Goal: Task Accomplishment & Management: Manage account settings

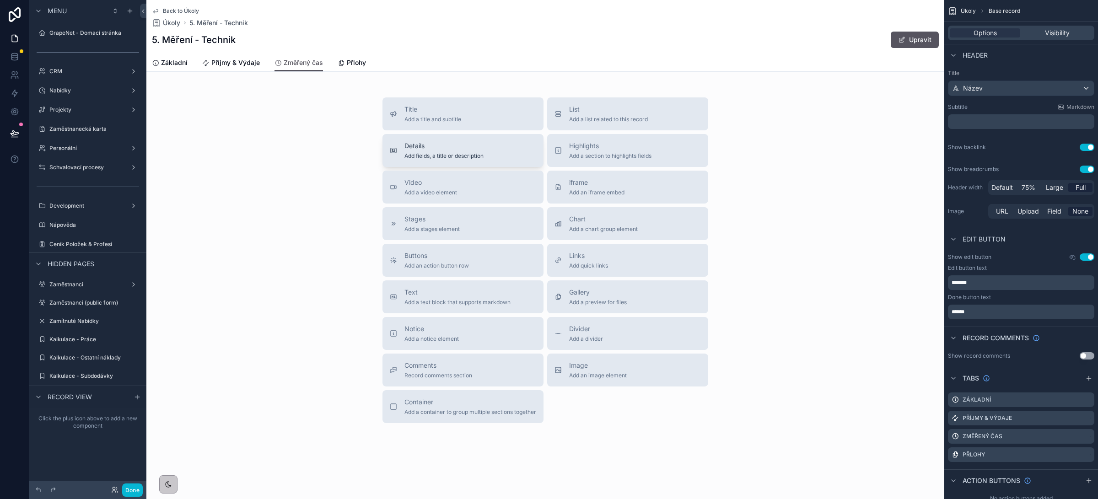
scroll to position [142, 0]
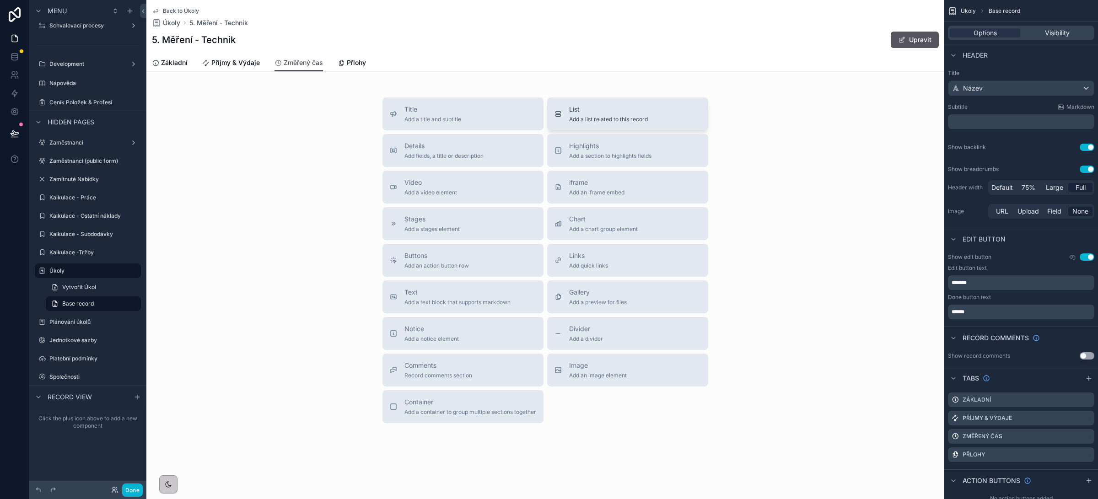
click at [622, 111] on span "List" at bounding box center [608, 109] width 79 height 9
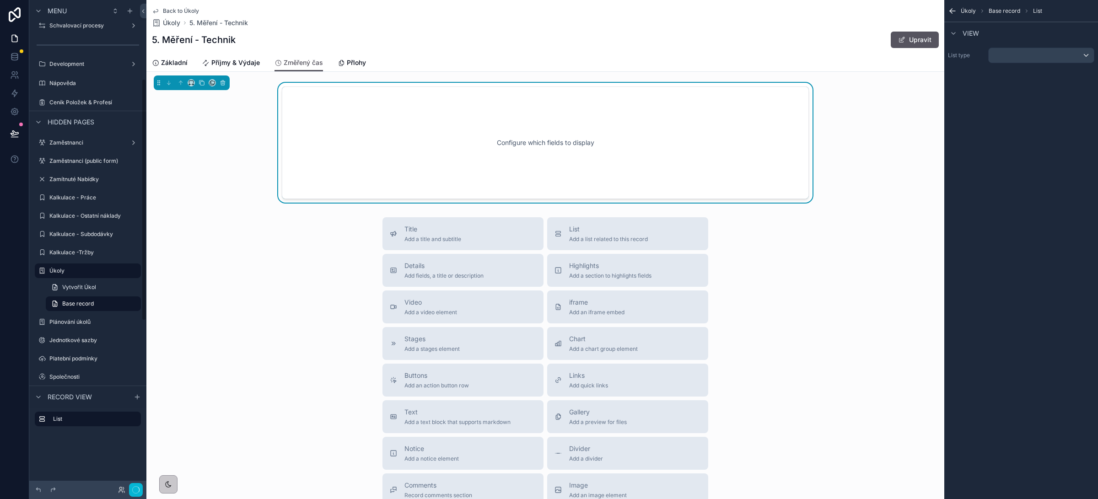
scroll to position [159, 0]
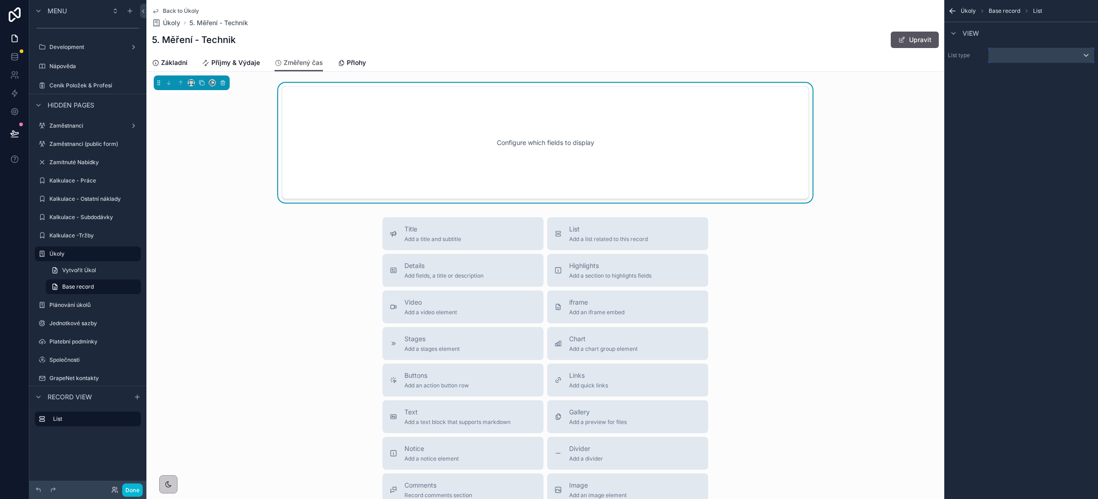
click at [1008, 59] on div "scrollable content" at bounding box center [1041, 55] width 105 height 15
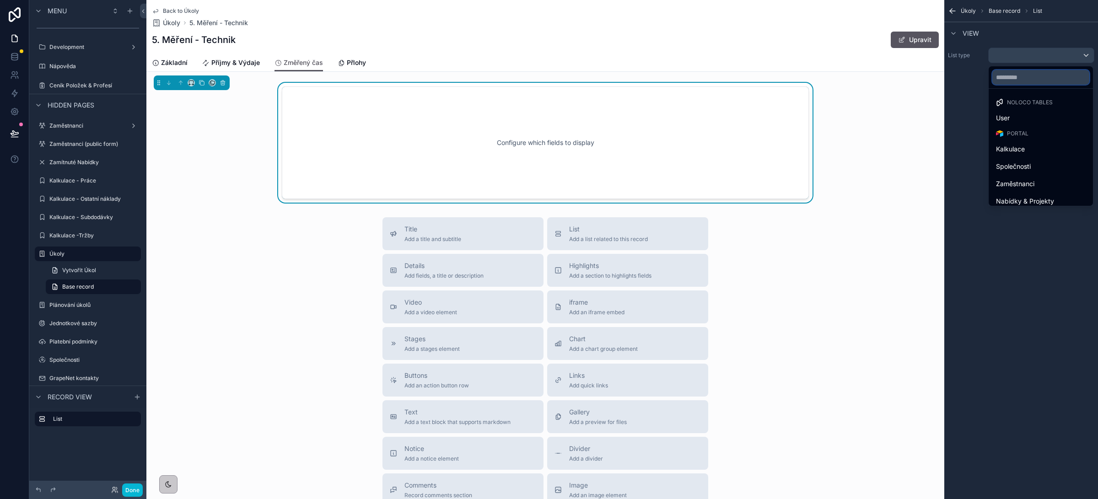
click at [1012, 75] on input "text" at bounding box center [1040, 77] width 97 height 15
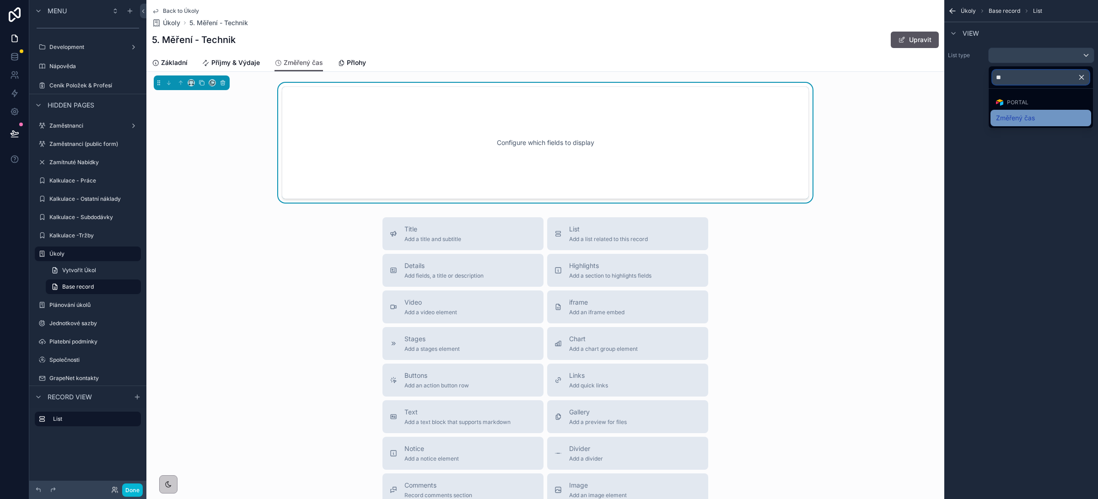
type input "**"
click at [1032, 120] on span "Změřený čas" at bounding box center [1015, 118] width 39 height 11
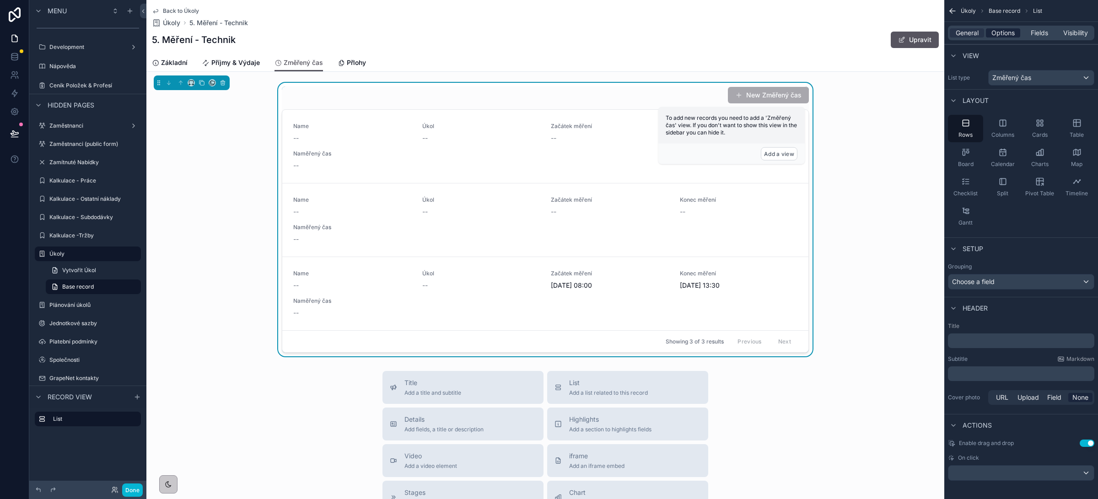
click at [998, 34] on span "Options" at bounding box center [1002, 32] width 23 height 9
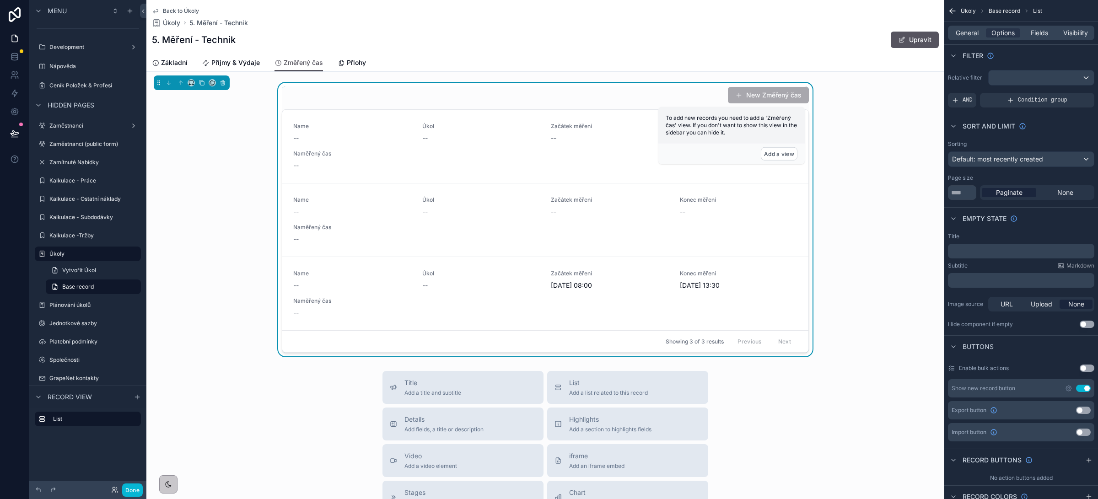
click at [1082, 388] on button "Use setting" at bounding box center [1083, 388] width 15 height 7
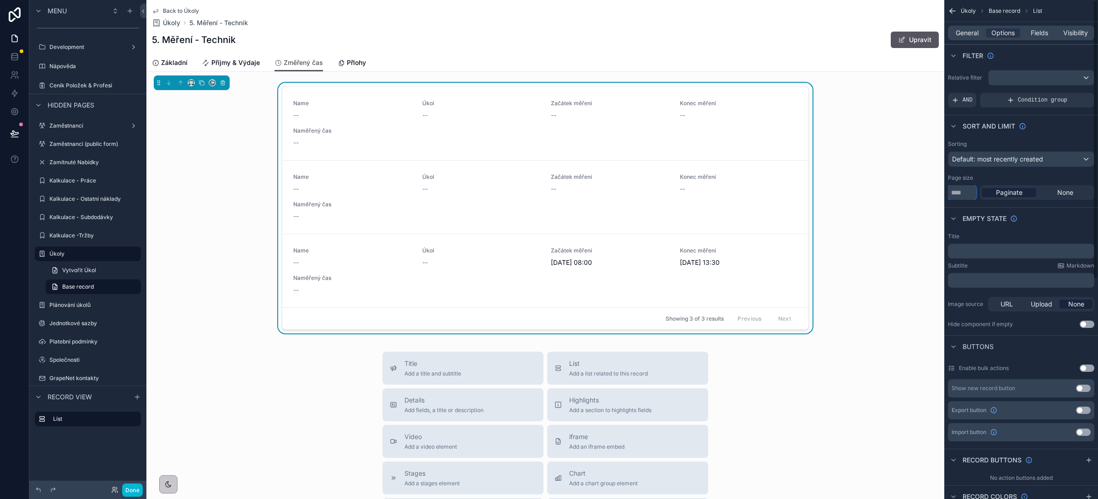
click at [963, 194] on input "**" at bounding box center [962, 192] width 28 height 15
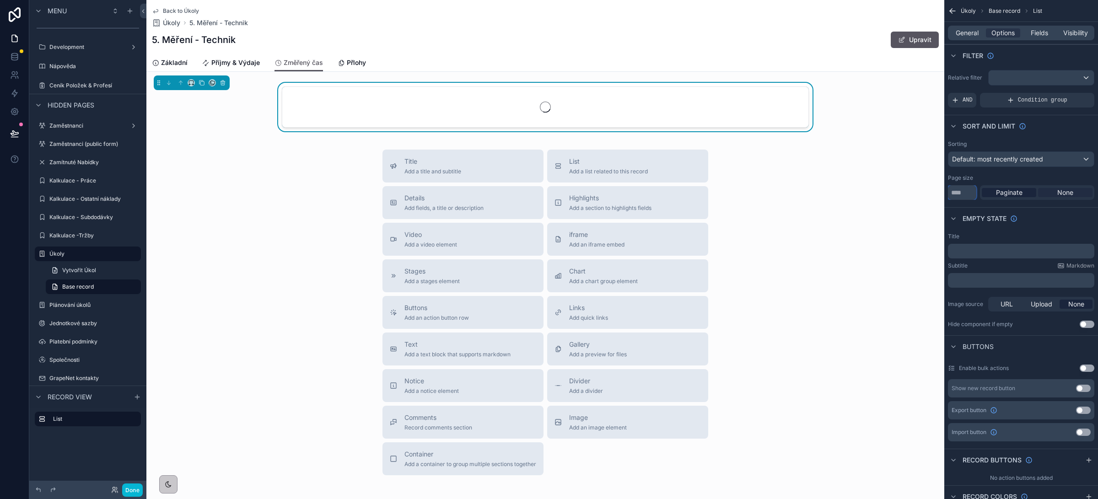
type input "***"
click at [1069, 195] on span "None" at bounding box center [1065, 192] width 16 height 9
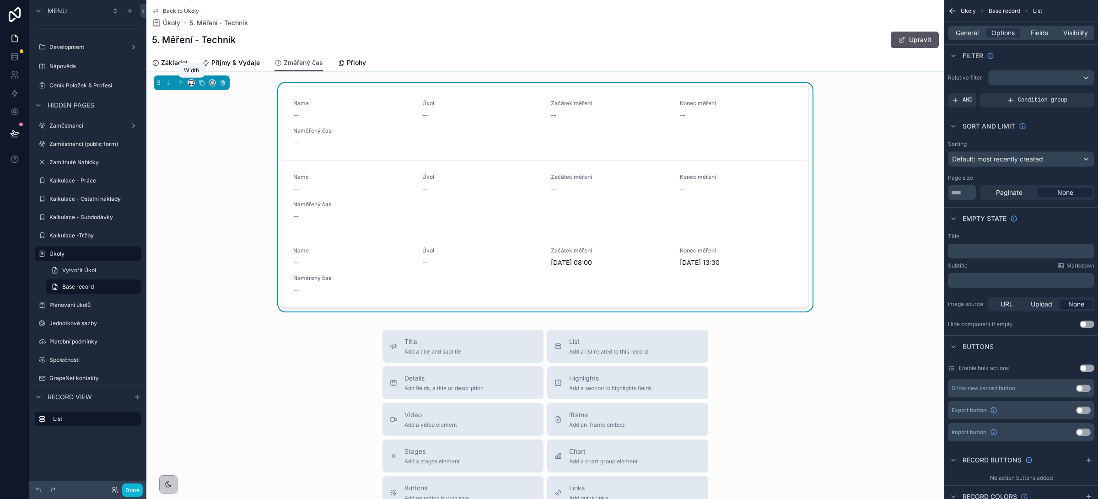
click at [191, 82] on icon "scrollable content" at bounding box center [191, 83] width 6 height 6
click at [207, 201] on span "Full width" at bounding box center [209, 204] width 28 height 11
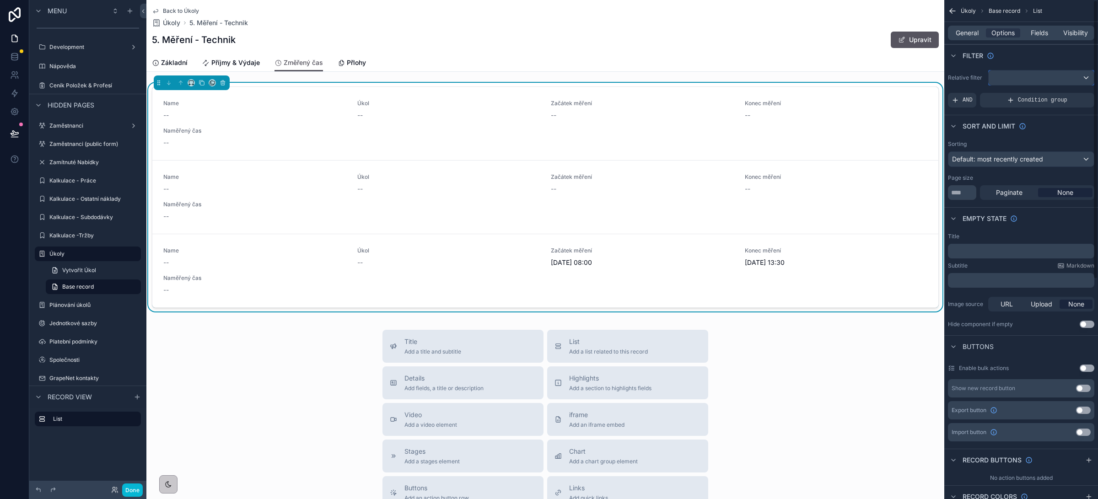
click at [1043, 78] on div "scrollable content" at bounding box center [1041, 77] width 105 height 15
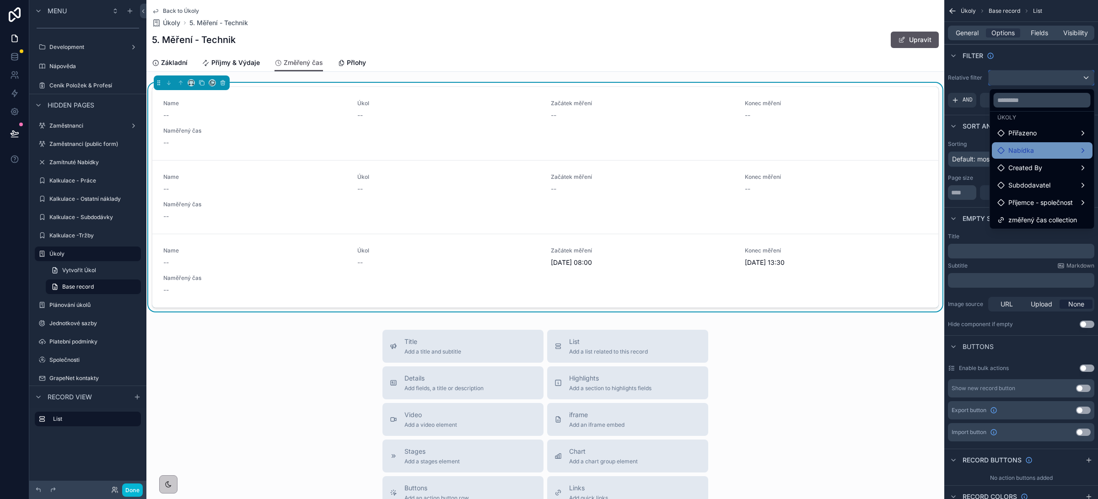
scroll to position [26, 0]
click at [1038, 217] on span "změřený čas collection" at bounding box center [1042, 219] width 69 height 11
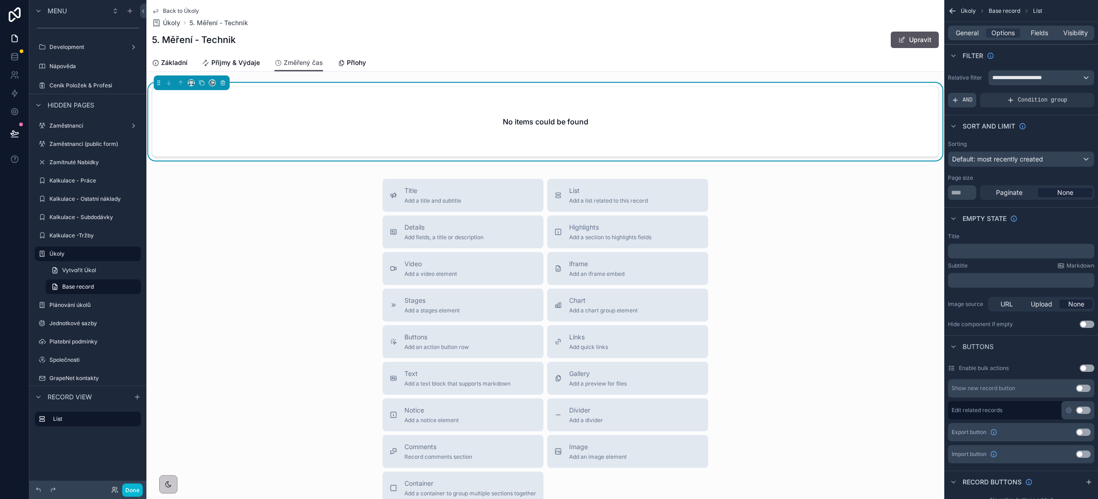
click at [963, 97] on span "AND" at bounding box center [968, 100] width 10 height 7
click at [1070, 93] on icon "scrollable content" at bounding box center [1071, 93] width 5 height 5
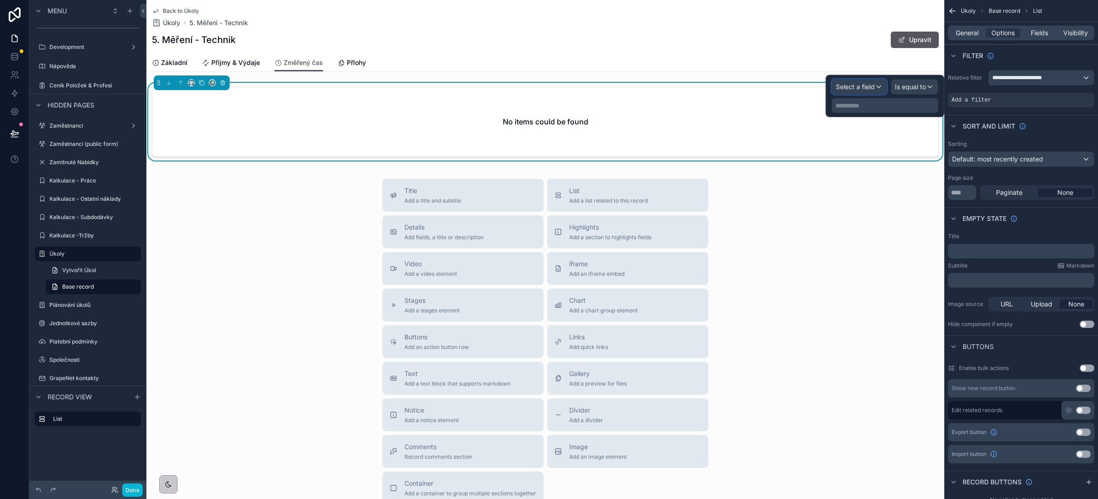
click at [853, 83] on span "Select a field" at bounding box center [855, 87] width 39 height 8
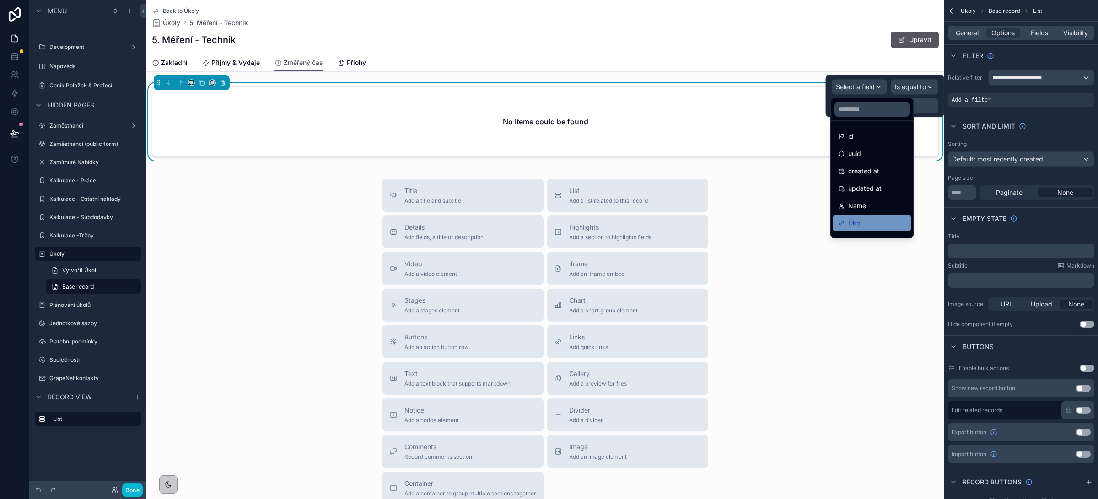
click at [858, 219] on span "Úkol" at bounding box center [854, 223] width 13 height 11
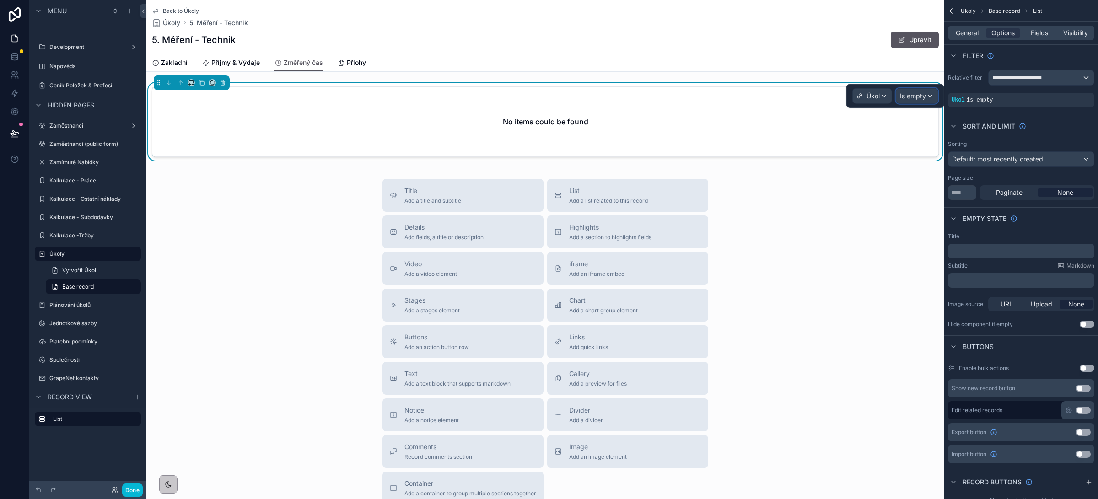
click at [917, 100] on span "Is empty" at bounding box center [913, 96] width 26 height 9
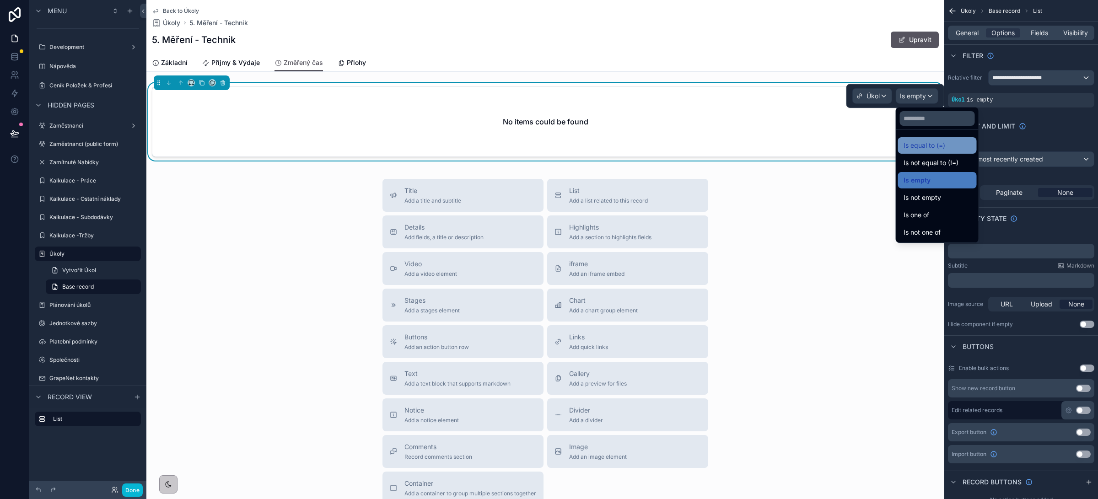
click at [921, 143] on span "Is equal to (=)" at bounding box center [925, 145] width 42 height 11
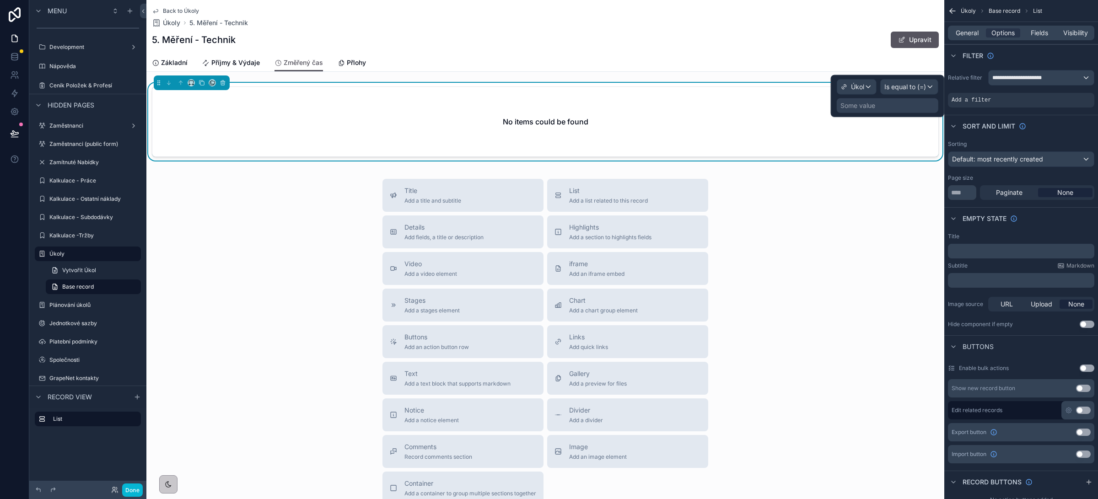
click at [874, 108] on div "Some value" at bounding box center [857, 105] width 35 height 9
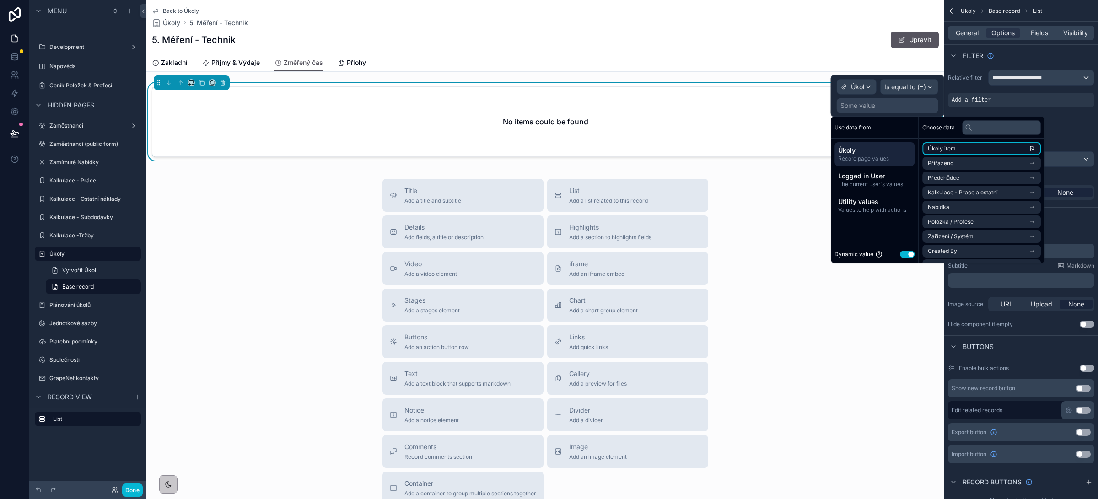
click at [964, 150] on li "Úkoly item" at bounding box center [981, 148] width 118 height 13
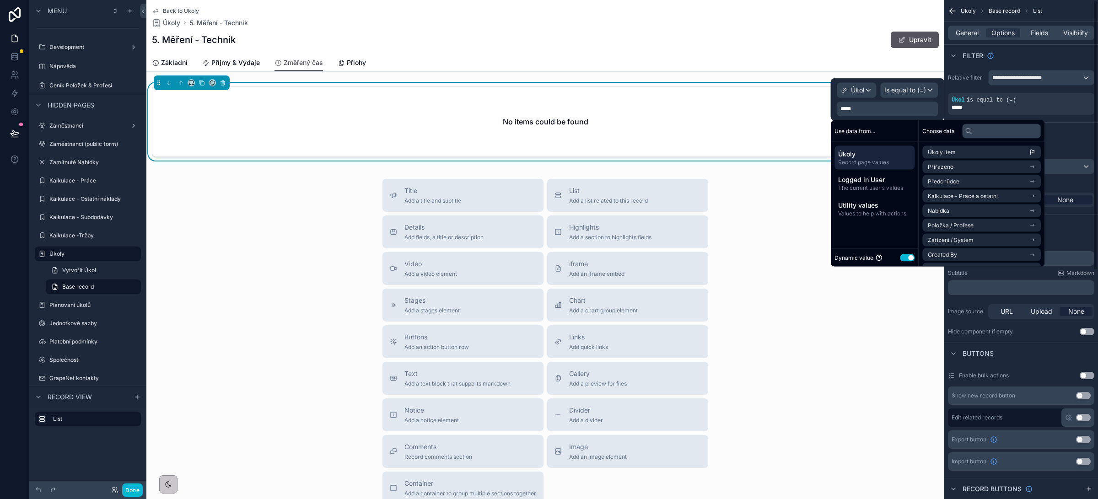
click at [1079, 142] on div "Sort And Limit" at bounding box center [1021, 133] width 154 height 22
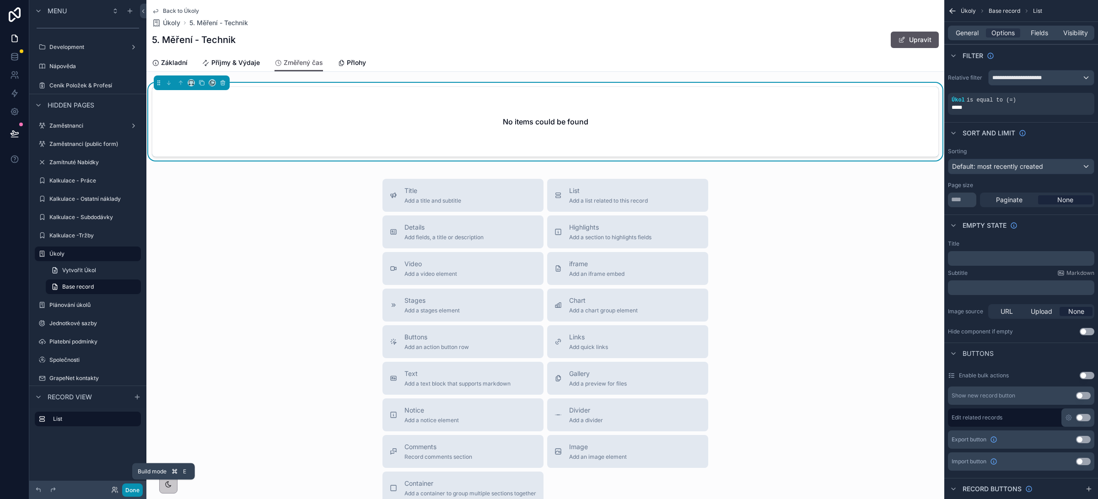
click at [129, 490] on button "Done" at bounding box center [132, 490] width 21 height 13
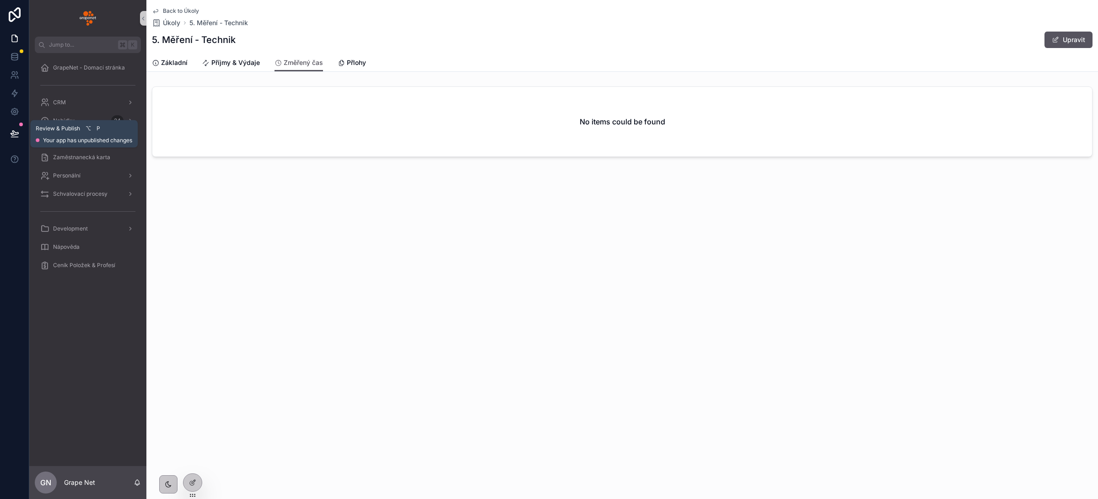
click at [10, 132] on icon at bounding box center [14, 133] width 9 height 9
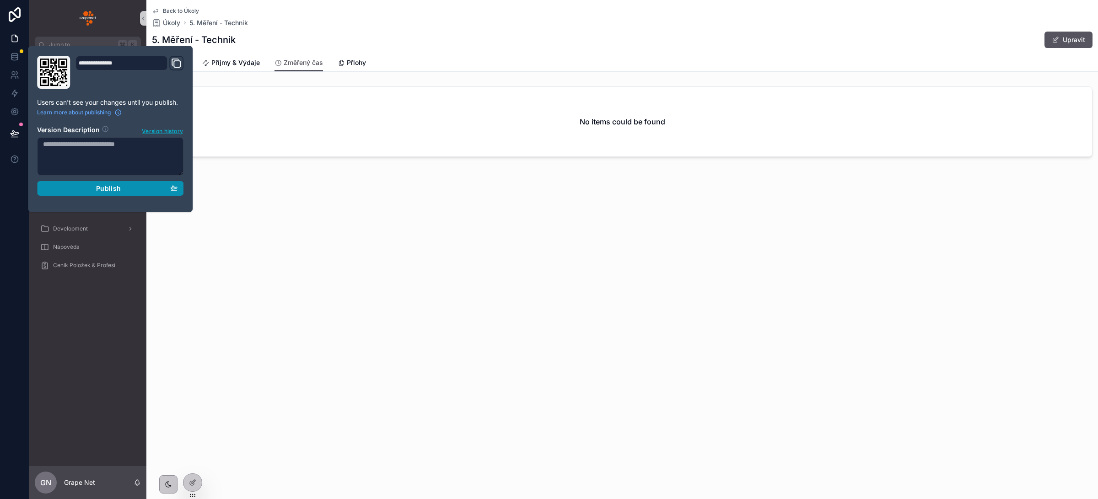
click at [113, 192] on span "Publish" at bounding box center [108, 188] width 25 height 8
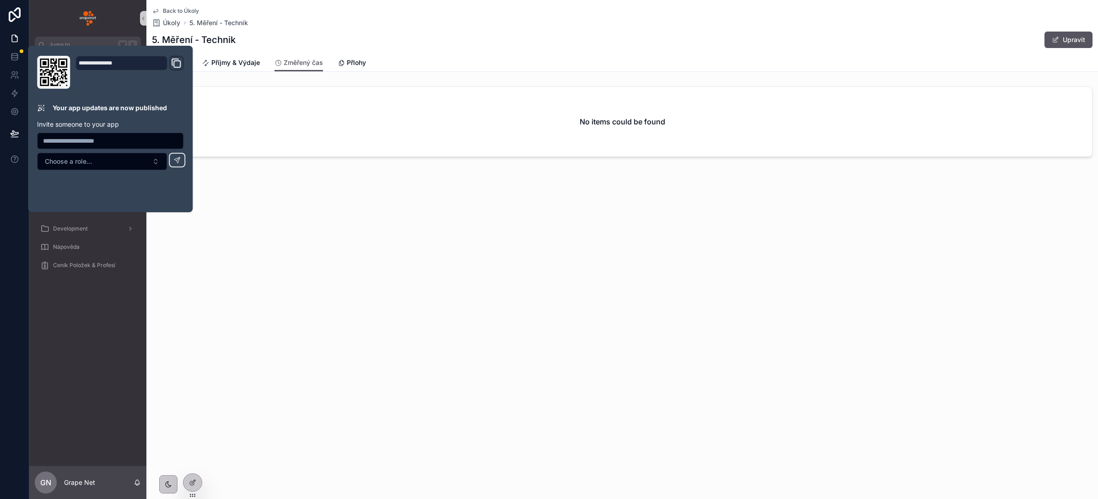
click at [334, 244] on div "Back to Úkoly Úkoly 5. Měření - Technik 5. Měření - Technik Upravit Změřený čas…" at bounding box center [622, 249] width 952 height 499
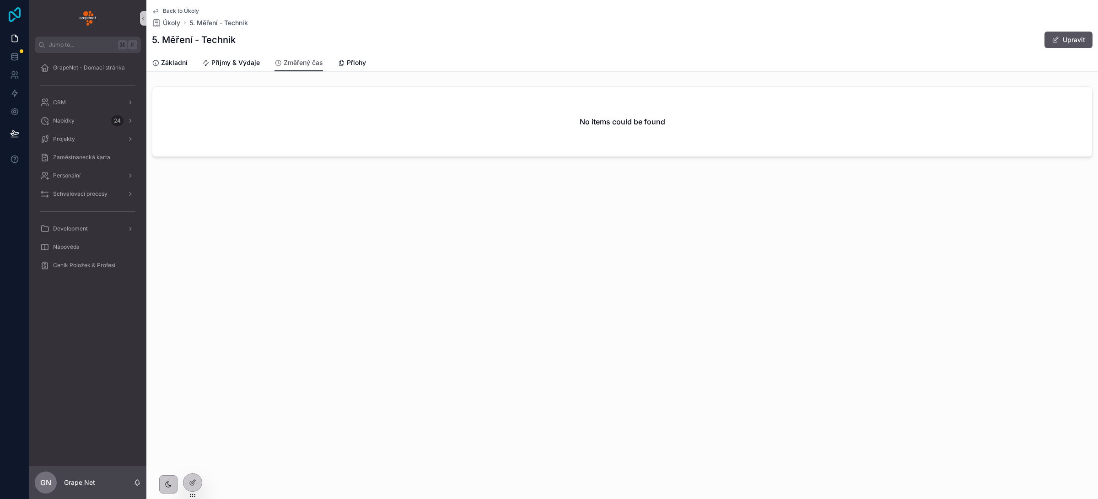
click at [15, 17] on icon at bounding box center [14, 14] width 18 height 15
click at [471, 222] on div "Back to Úkoly Úkoly 5. Měření - Technik 5. Měření - Technik Upravit Změřený čas…" at bounding box center [622, 111] width 952 height 223
click at [177, 62] on span "Základní" at bounding box center [174, 62] width 27 height 9
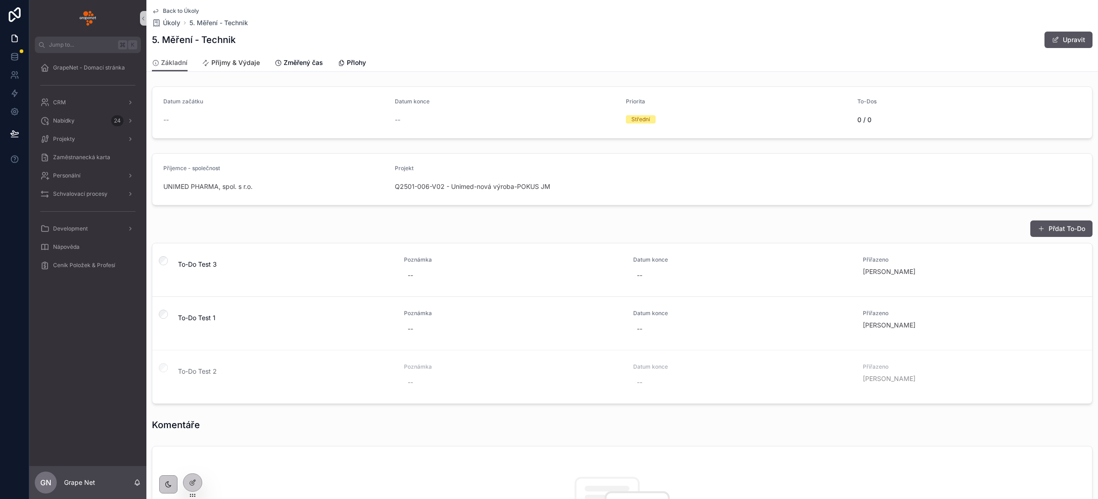
click at [222, 65] on span "Příjmy & Výdaje" at bounding box center [235, 62] width 48 height 9
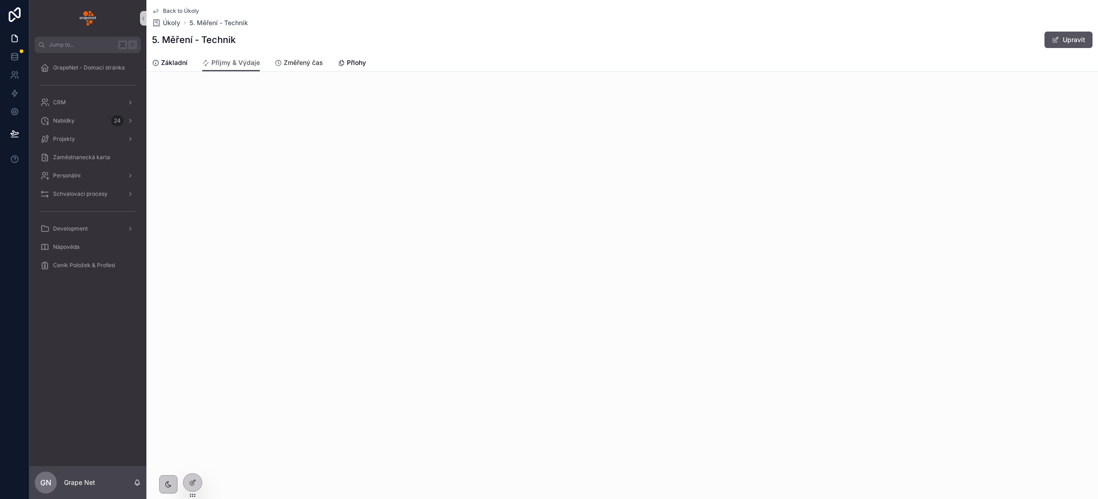
click at [296, 66] on span "Změřený čas" at bounding box center [303, 62] width 39 height 9
click at [360, 63] on span "Přlohy" at bounding box center [356, 62] width 19 height 9
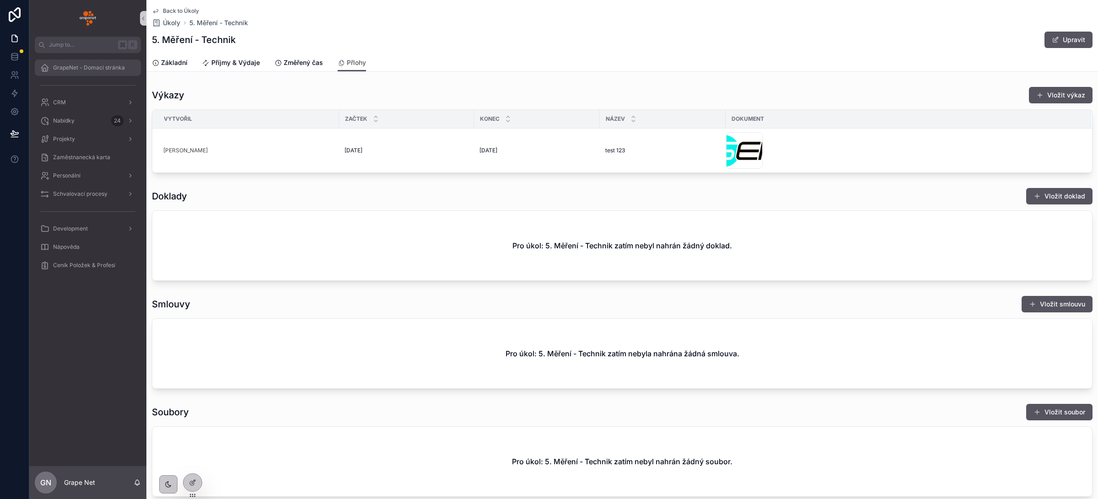
click at [58, 71] on div "GrapeNet - Domací stránka" at bounding box center [87, 67] width 95 height 15
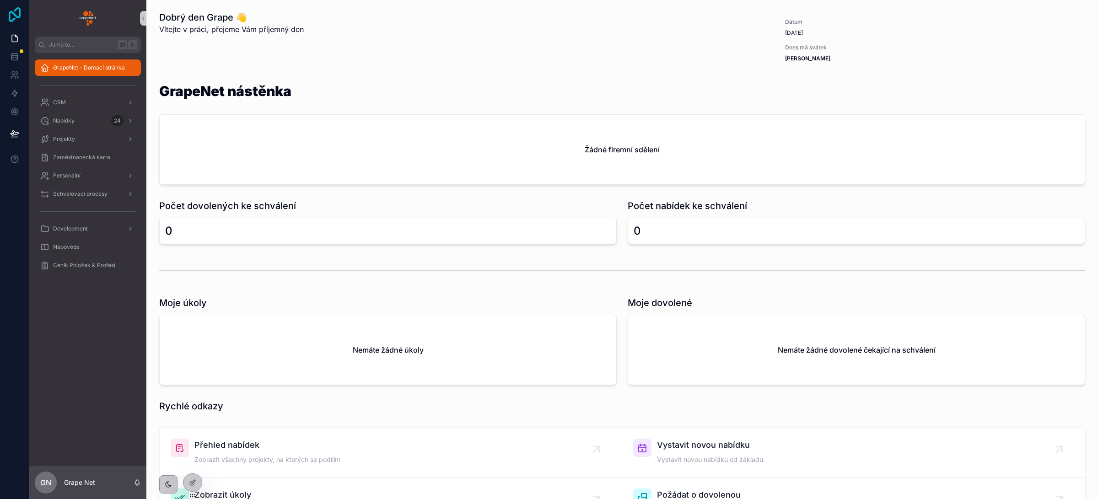
click at [13, 19] on icon at bounding box center [15, 14] width 12 height 15
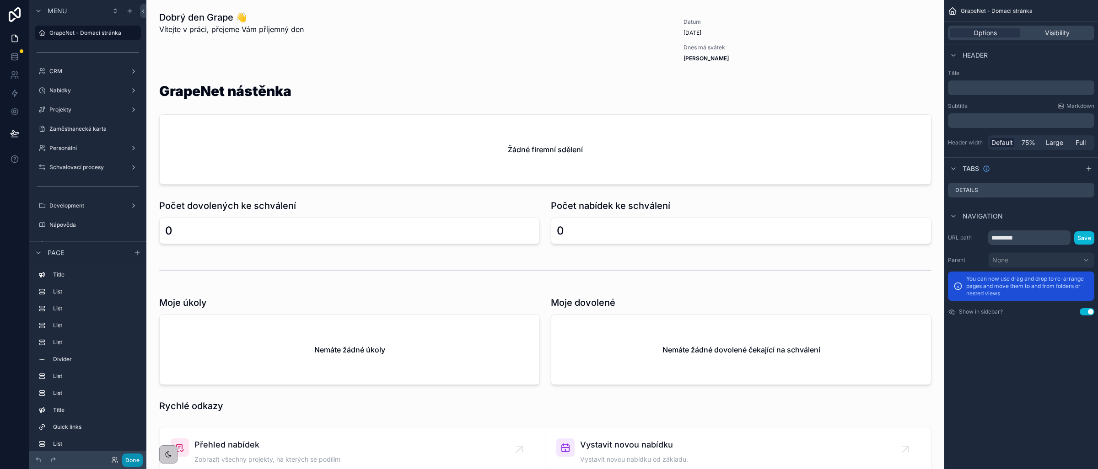
click at [130, 459] on button "Done" at bounding box center [132, 460] width 21 height 13
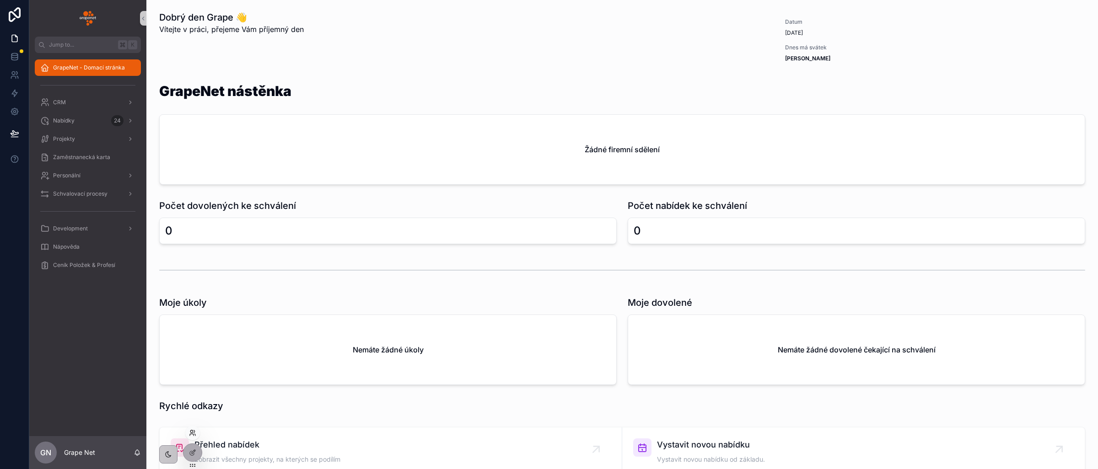
click at [193, 433] on icon at bounding box center [192, 433] width 7 height 7
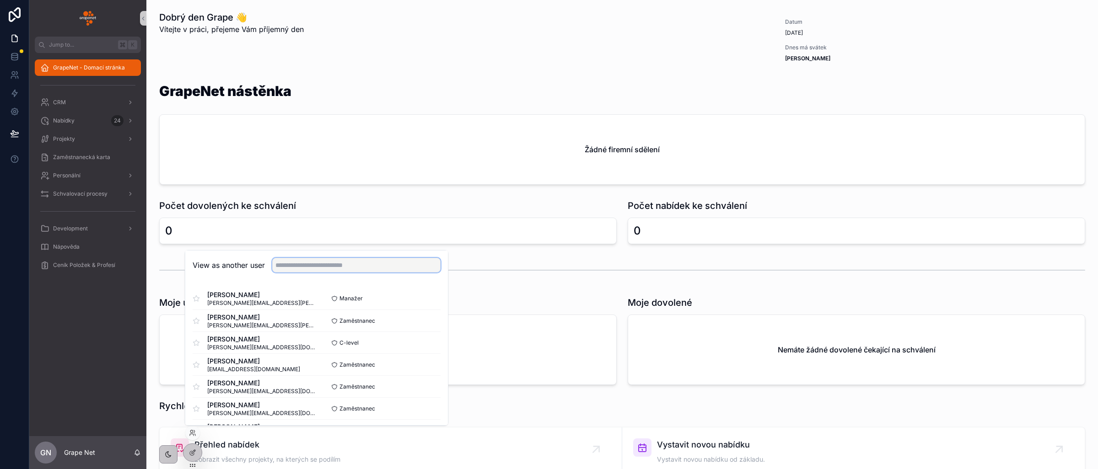
click at [291, 267] on input "text" at bounding box center [356, 265] width 168 height 15
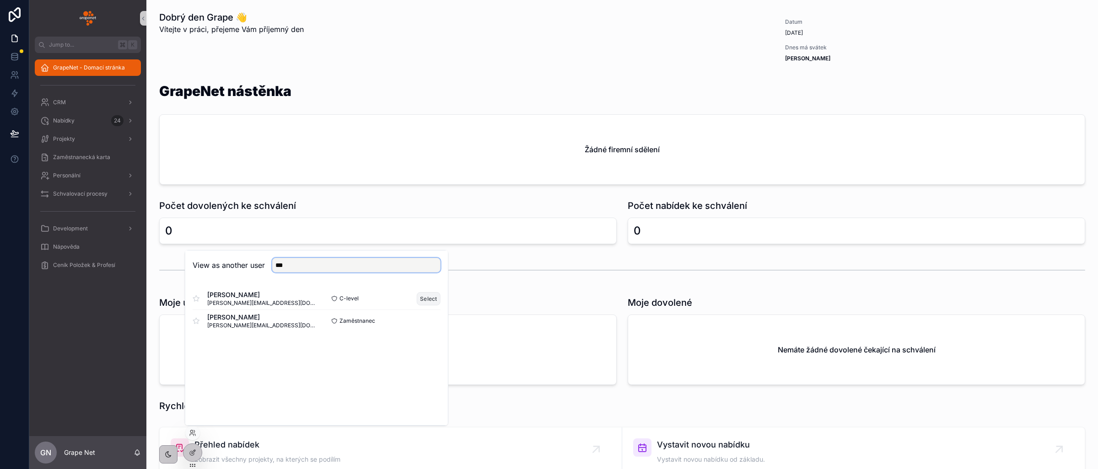
type input "***"
click at [422, 296] on button "Select" at bounding box center [429, 298] width 24 height 13
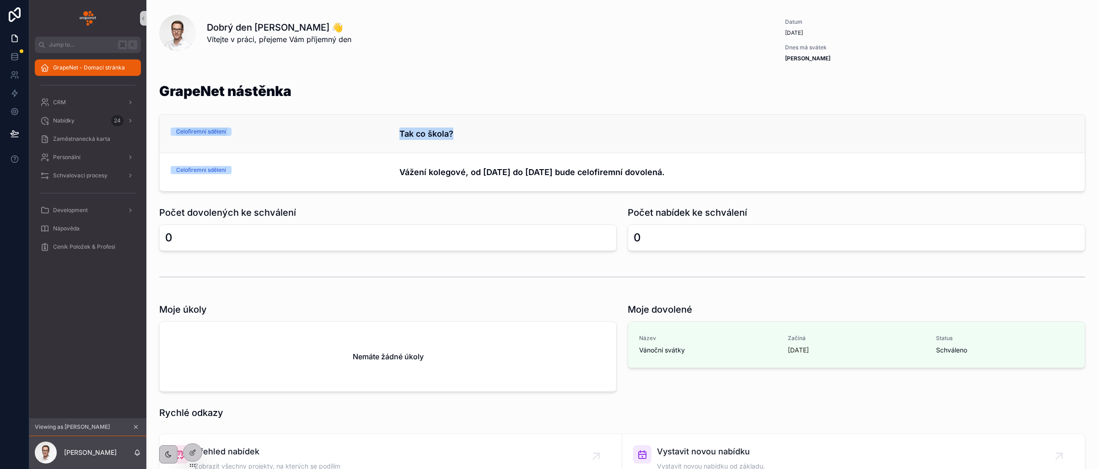
drag, startPoint x: 469, startPoint y: 131, endPoint x: 378, endPoint y: 127, distance: 91.6
click at [378, 127] on div "Celofiremní sdělení Tak co škola?" at bounding box center [622, 134] width 925 height 38
click at [137, 429] on icon "scrollable content" at bounding box center [136, 427] width 6 height 6
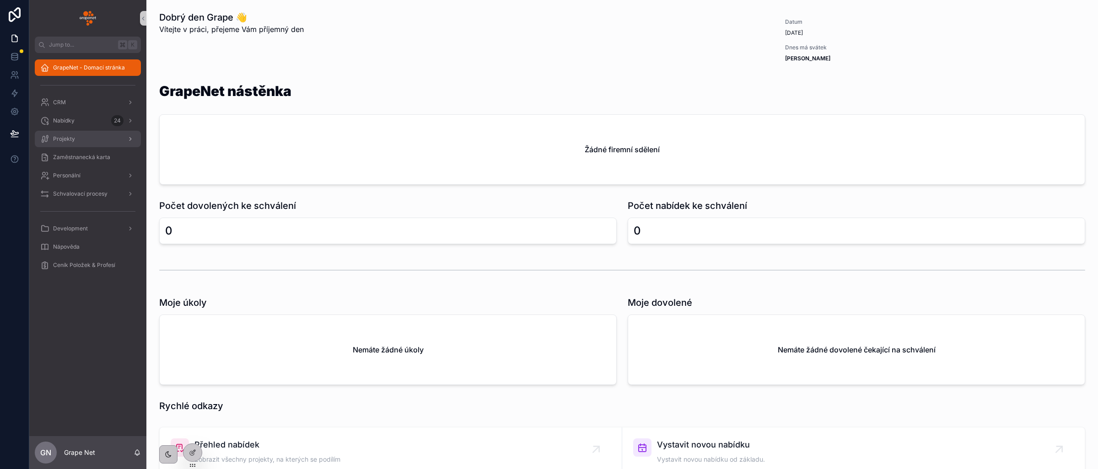
click at [75, 138] on div "Projekty" at bounding box center [87, 139] width 95 height 15
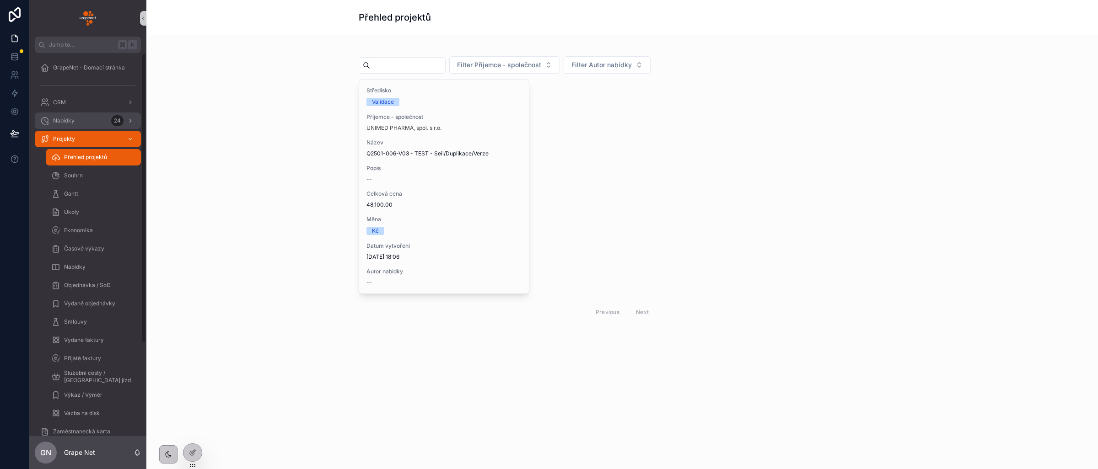
click at [66, 122] on span "Nabídky" at bounding box center [64, 120] width 22 height 7
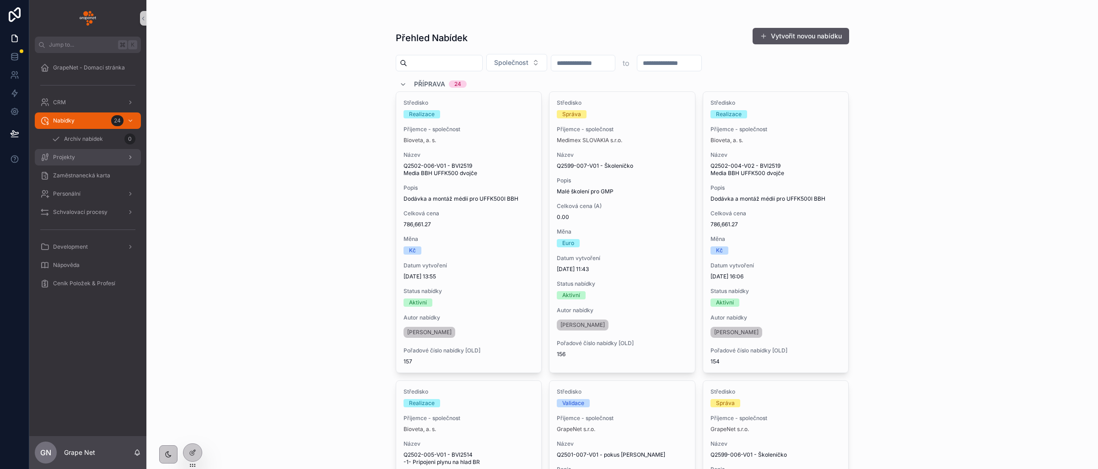
click at [72, 154] on span "Projekty" at bounding box center [64, 157] width 22 height 7
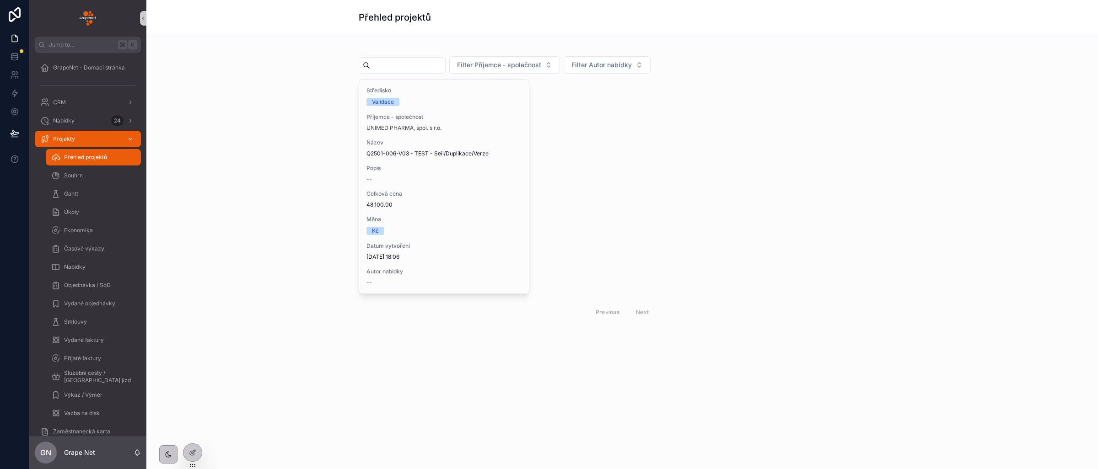
click at [81, 137] on div "Projekty" at bounding box center [87, 139] width 95 height 15
click at [70, 118] on span "Nabídky" at bounding box center [64, 120] width 22 height 7
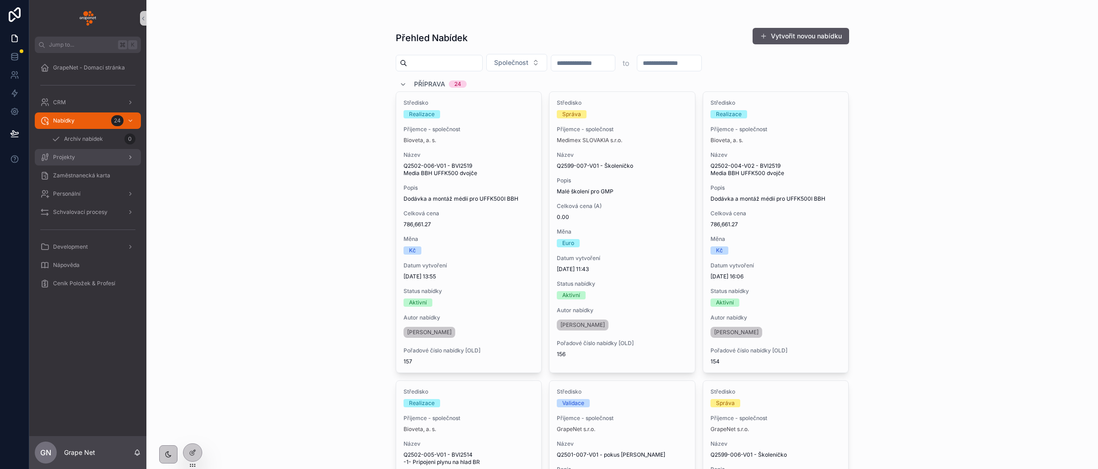
click at [69, 156] on span "Projekty" at bounding box center [64, 157] width 22 height 7
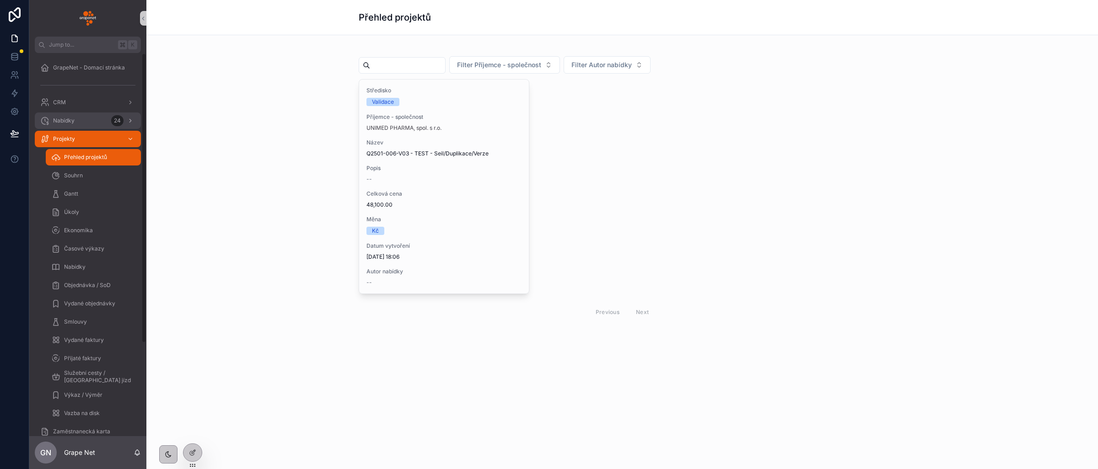
click at [65, 118] on span "Nabídky" at bounding box center [64, 120] width 22 height 7
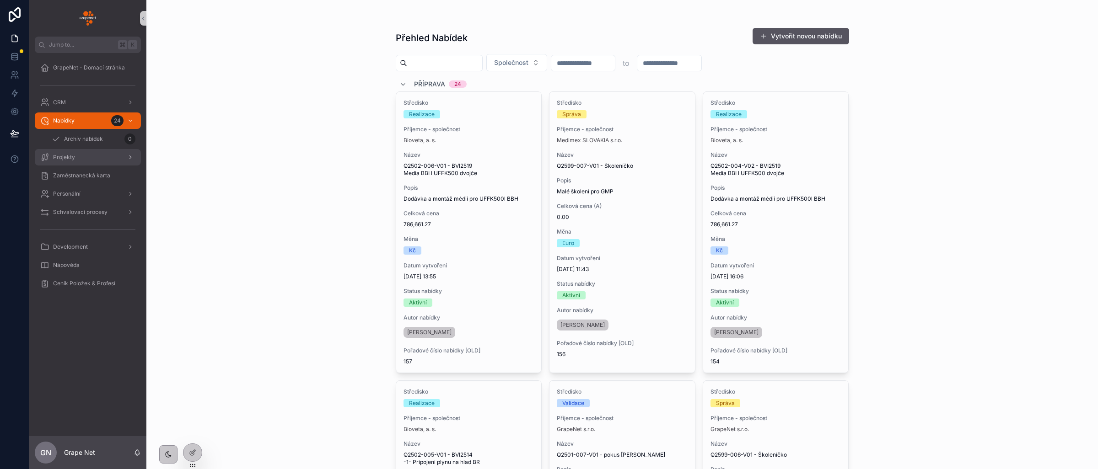
click at [81, 153] on div "Projekty" at bounding box center [87, 157] width 95 height 15
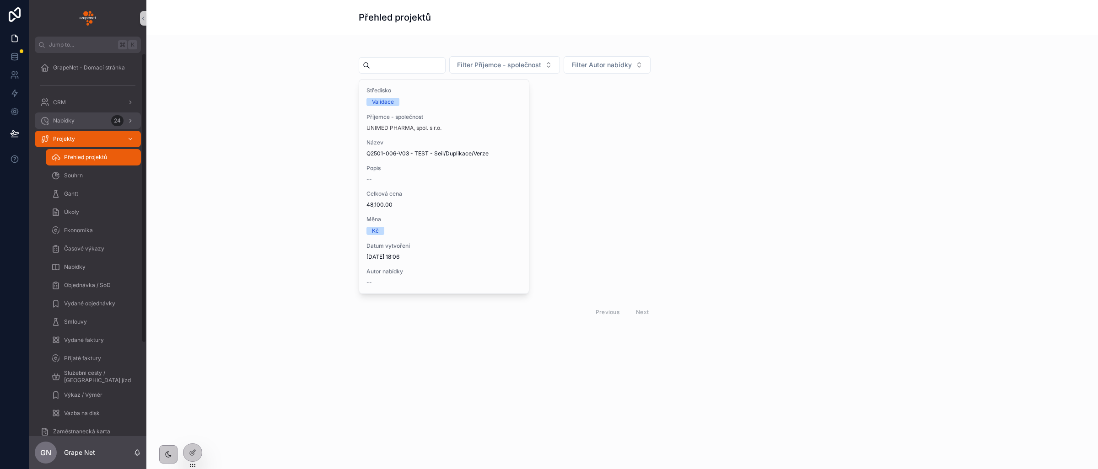
click at [64, 118] on span "Nabídky" at bounding box center [64, 120] width 22 height 7
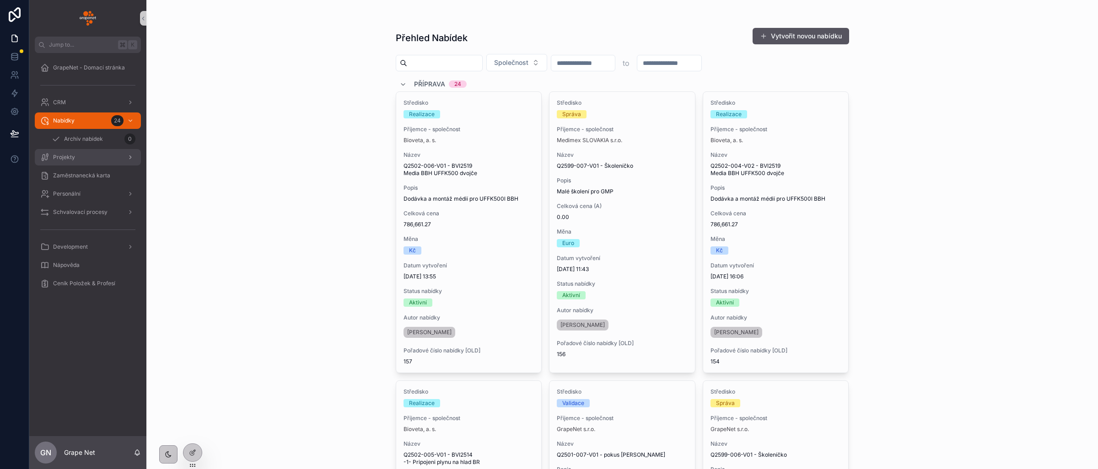
click at [76, 157] on div "Projekty" at bounding box center [87, 157] width 95 height 15
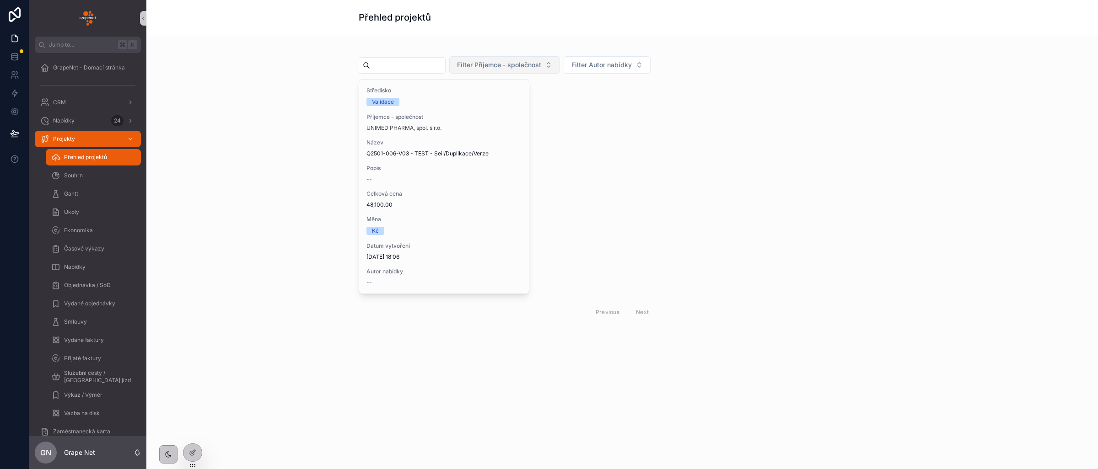
click at [537, 70] on button "Filter Příjemce - společnost" at bounding box center [504, 64] width 111 height 17
click at [606, 66] on span "Filter Autor nabídky" at bounding box center [601, 64] width 60 height 9
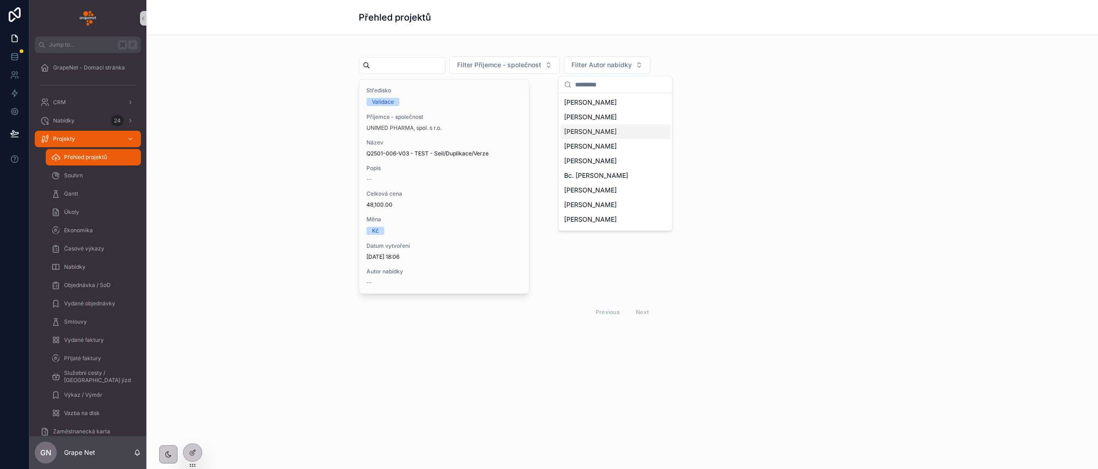
click at [270, 137] on div "Filter Příjemce - společnost Filter Autor nabídky Středisko Validace Příjemce -…" at bounding box center [622, 185] width 937 height 284
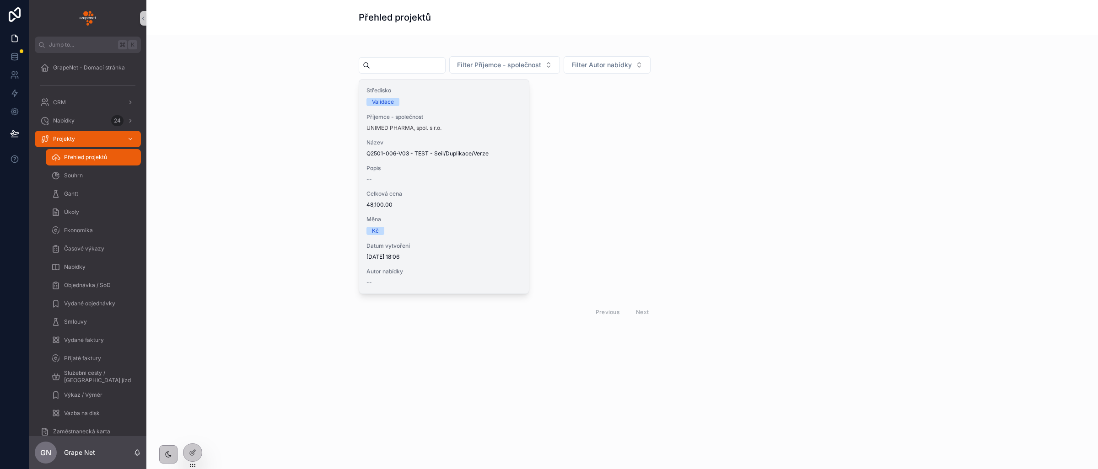
click at [473, 184] on div "Středisko Validace Příjemce - společnost UNIMED PHARMA, spol. s r.o. Název Q250…" at bounding box center [444, 187] width 170 height 214
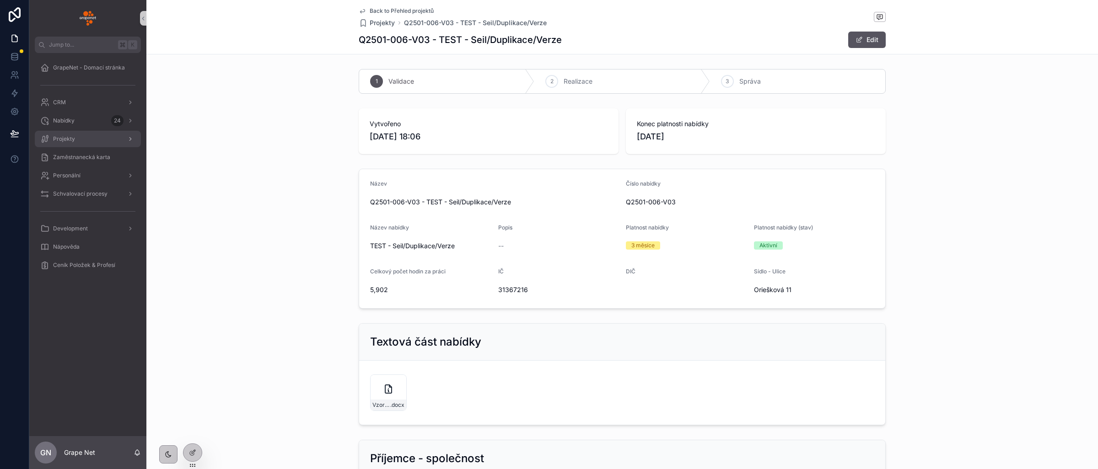
click at [73, 144] on div "Projekty" at bounding box center [87, 139] width 95 height 15
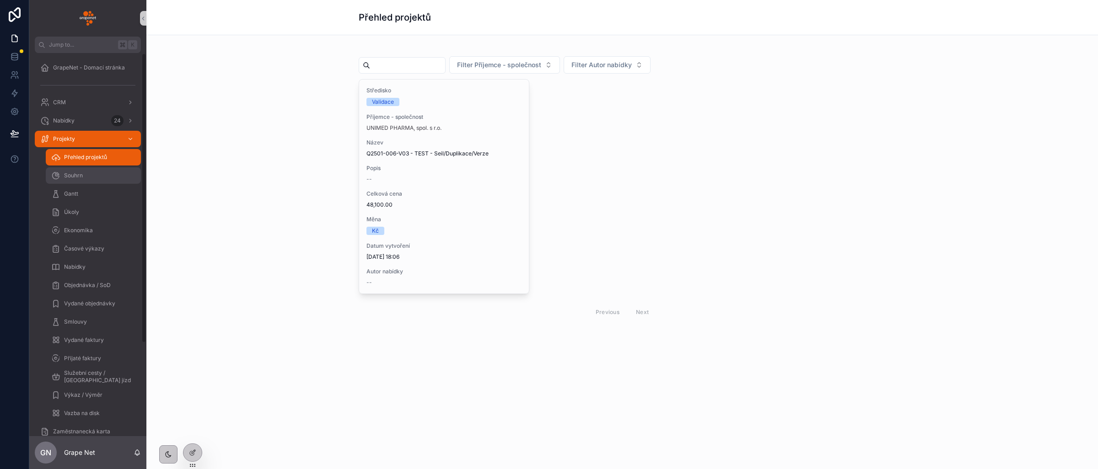
click at [82, 178] on div "Souhrn" at bounding box center [93, 175] width 84 height 15
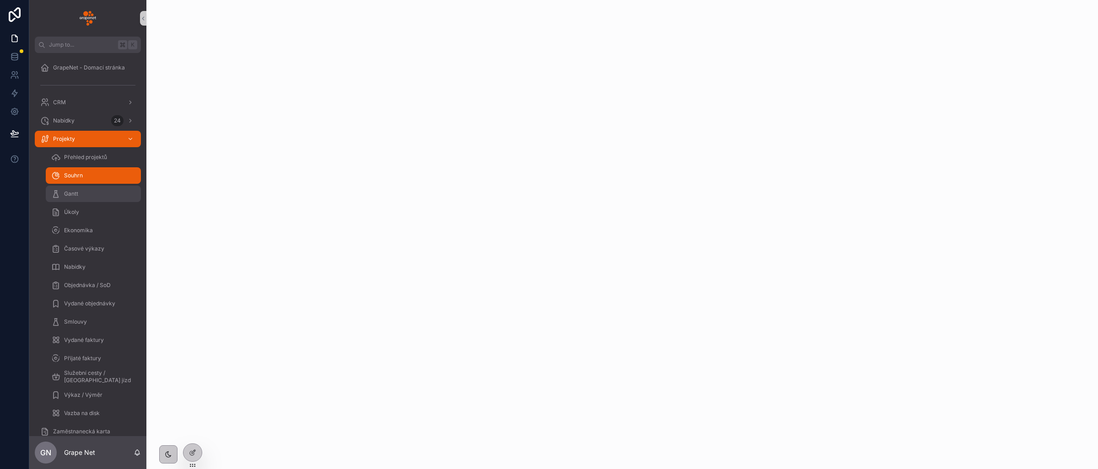
click at [89, 195] on div "Gantt" at bounding box center [93, 194] width 84 height 15
click at [151, 221] on div "Validace Realizace" at bounding box center [622, 188] width 952 height 1292
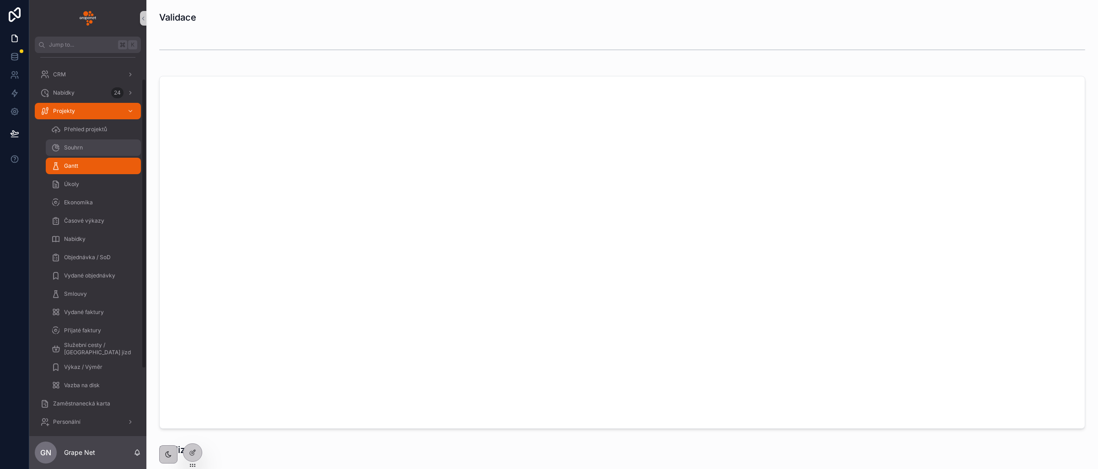
scroll to position [27, 0]
click at [91, 186] on div "Úkoly" at bounding box center [93, 185] width 84 height 15
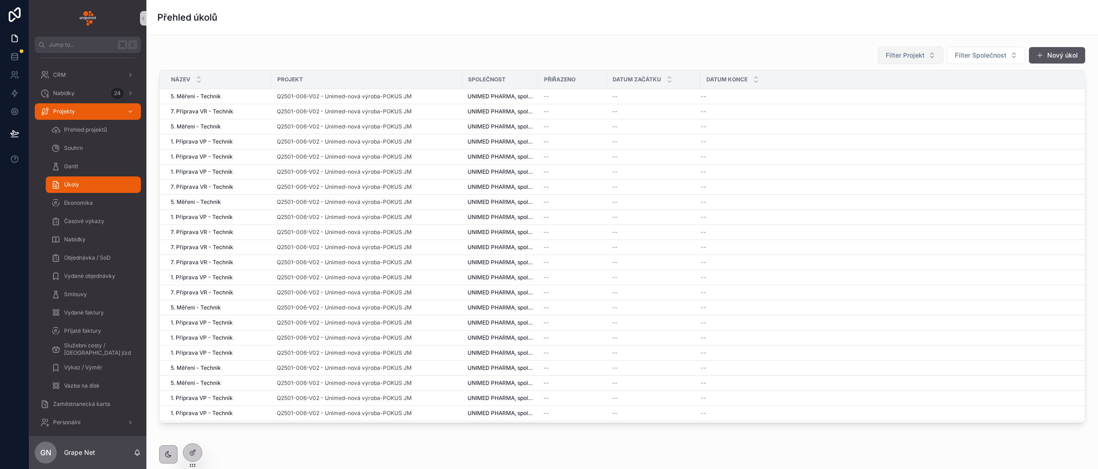
click at [894, 54] on span "Filter Projekt" at bounding box center [905, 55] width 39 height 9
click at [974, 56] on span "Filter Společnost" at bounding box center [981, 55] width 52 height 9
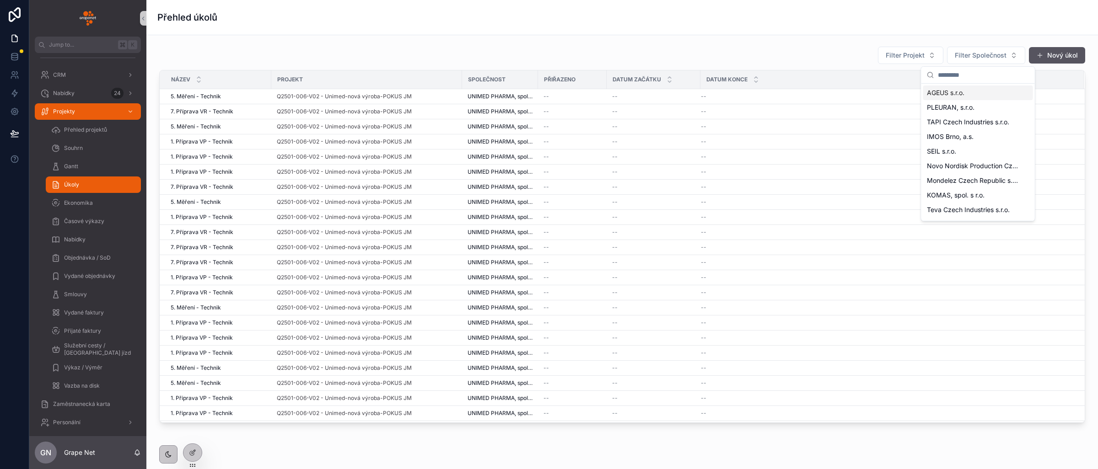
click at [804, 40] on div "Filter Projekt Filter Společnost Nový úkol Název Projekt Společnost Přiřazeno D…" at bounding box center [622, 260] width 952 height 450
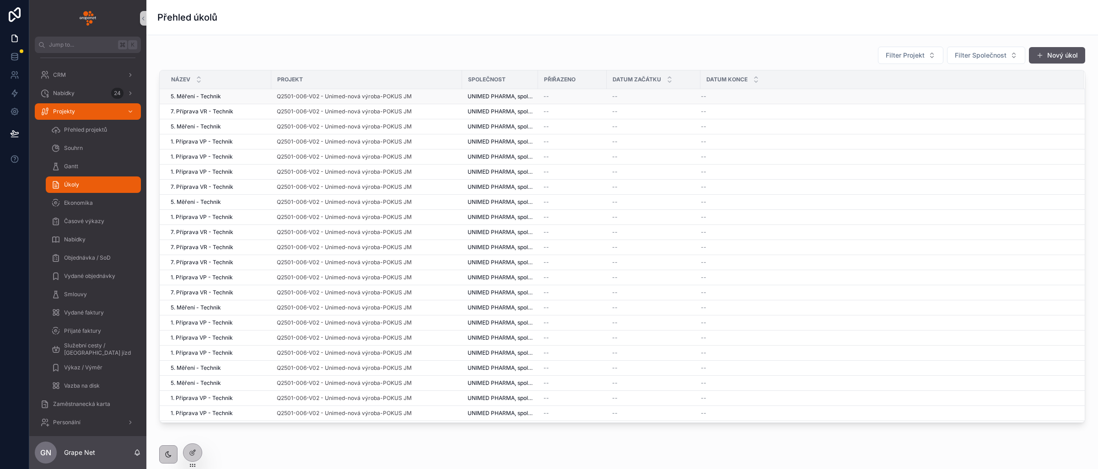
click at [587, 99] on div "--" at bounding box center [573, 96] width 58 height 7
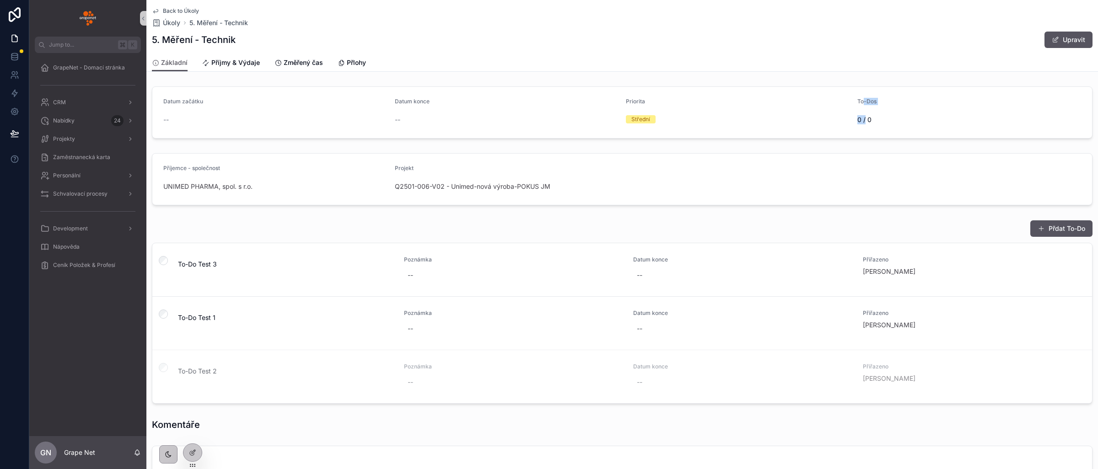
drag, startPoint x: 856, startPoint y: 100, endPoint x: 864, endPoint y: 119, distance: 20.7
click at [858, 119] on div "To-Dos 0 / 0" at bounding box center [969, 112] width 224 height 29
click at [870, 119] on span "0 / 0" at bounding box center [969, 119] width 224 height 9
drag, startPoint x: 867, startPoint y: 123, endPoint x: 837, endPoint y: 92, distance: 42.7
click at [837, 92] on form "Datum začátku -- Datum konce -- Priorita Střední To-Dos 0 / 0" at bounding box center [622, 112] width 940 height 51
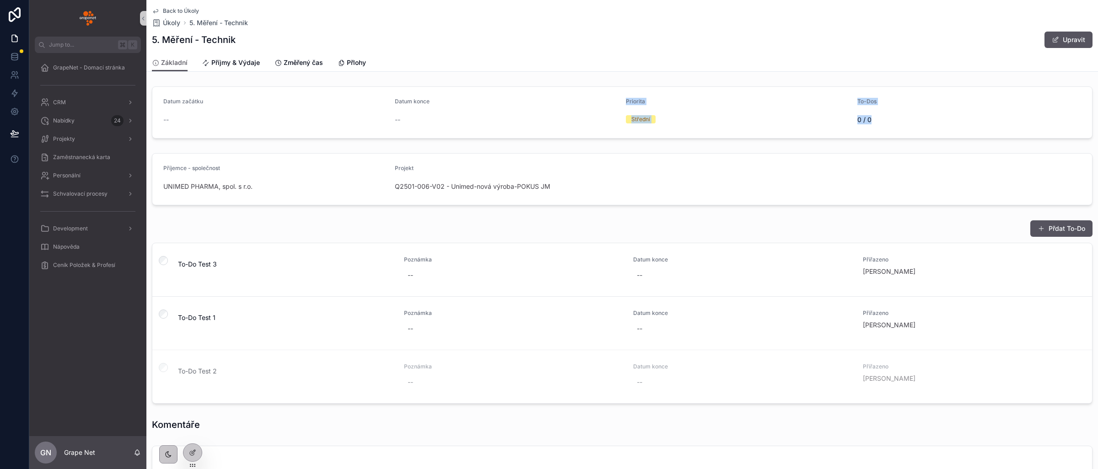
click at [867, 138] on form "Datum začátku -- Datum konce -- Priorita Střední To-Dos 0 / 0" at bounding box center [622, 112] width 940 height 51
click at [192, 455] on icon at bounding box center [192, 454] width 4 height 4
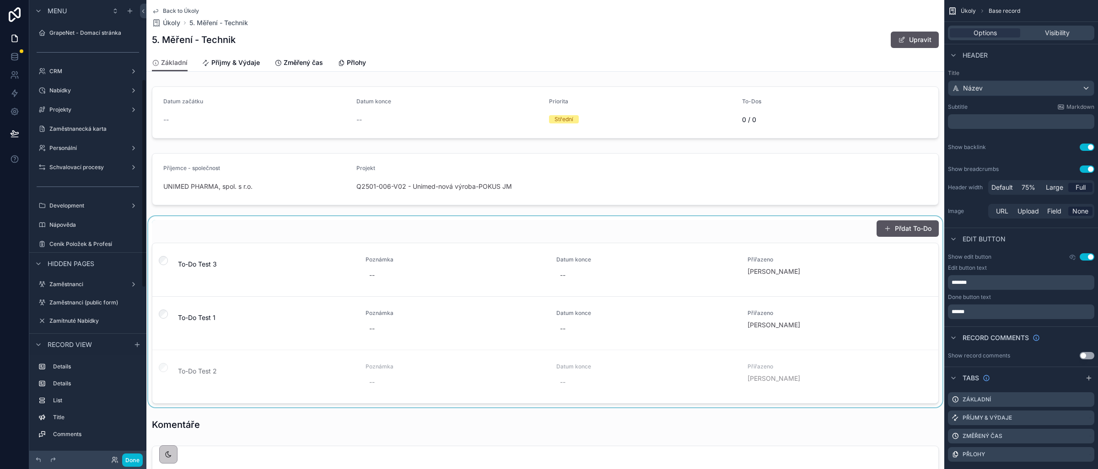
scroll to position [174, 0]
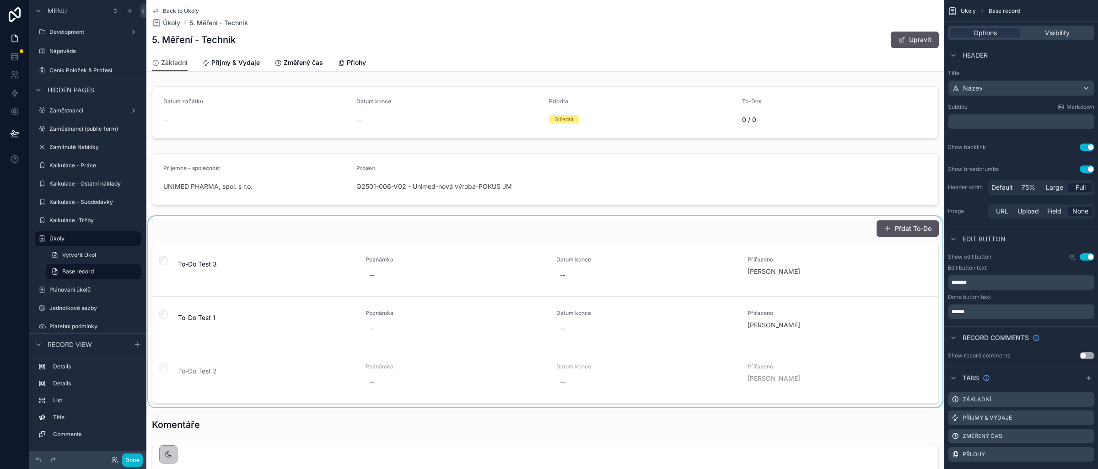
click at [639, 230] on div "scrollable content" at bounding box center [545, 311] width 798 height 191
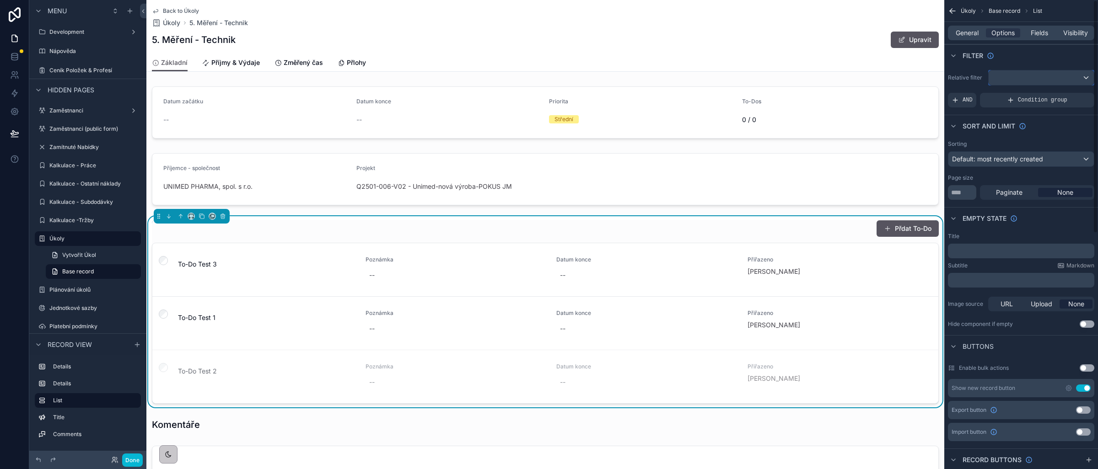
click at [1031, 84] on div "scrollable content" at bounding box center [1041, 77] width 105 height 15
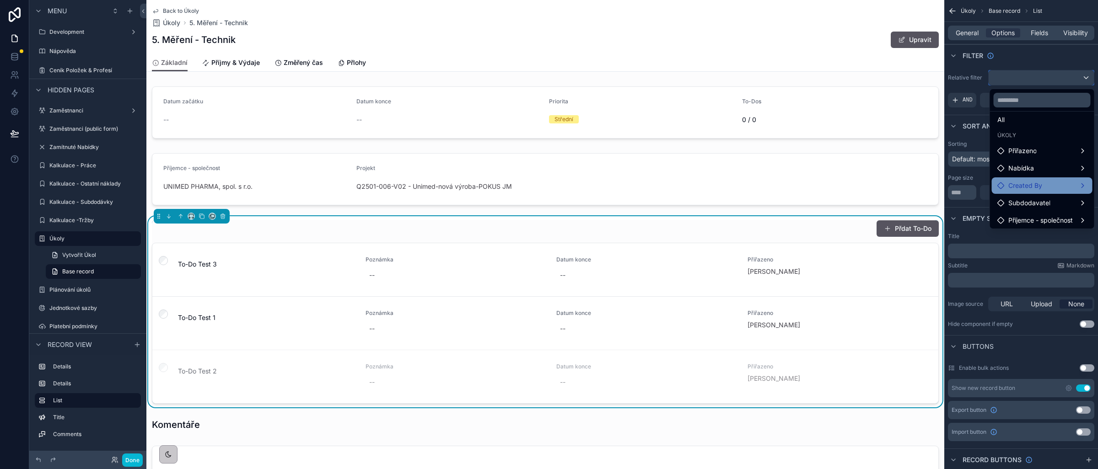
scroll to position [26, 0]
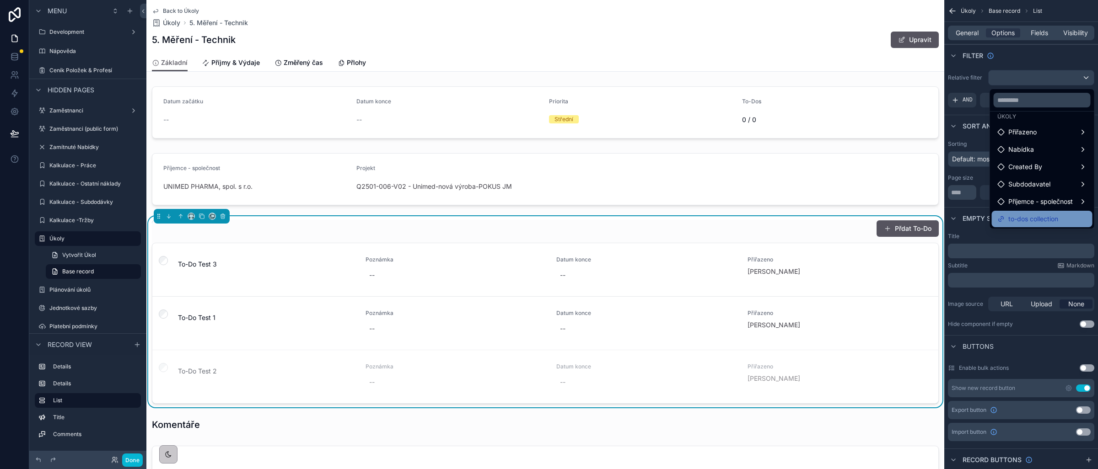
click at [1034, 214] on span "to-dos collection" at bounding box center [1033, 219] width 50 height 11
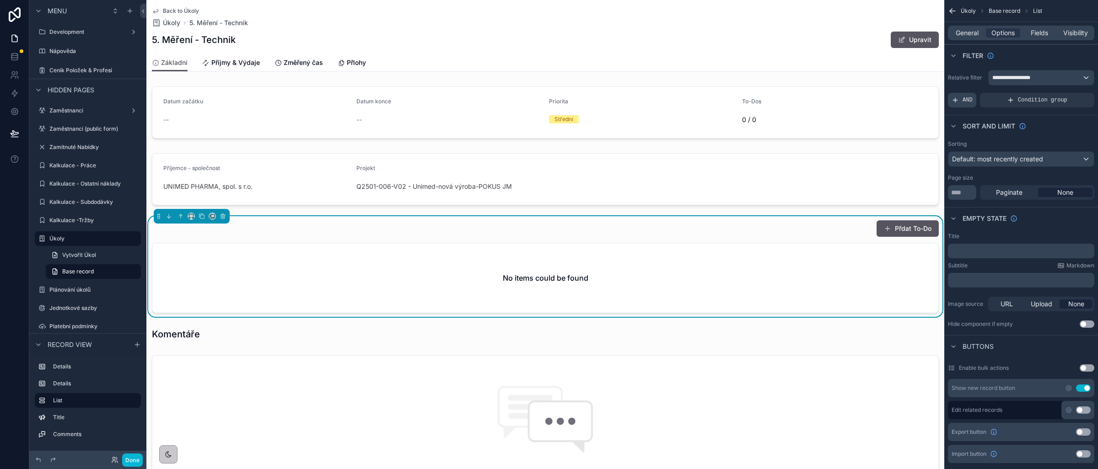
click at [957, 106] on div "AND" at bounding box center [962, 100] width 28 height 15
click at [1070, 96] on icon "scrollable content" at bounding box center [1071, 94] width 3 height 3
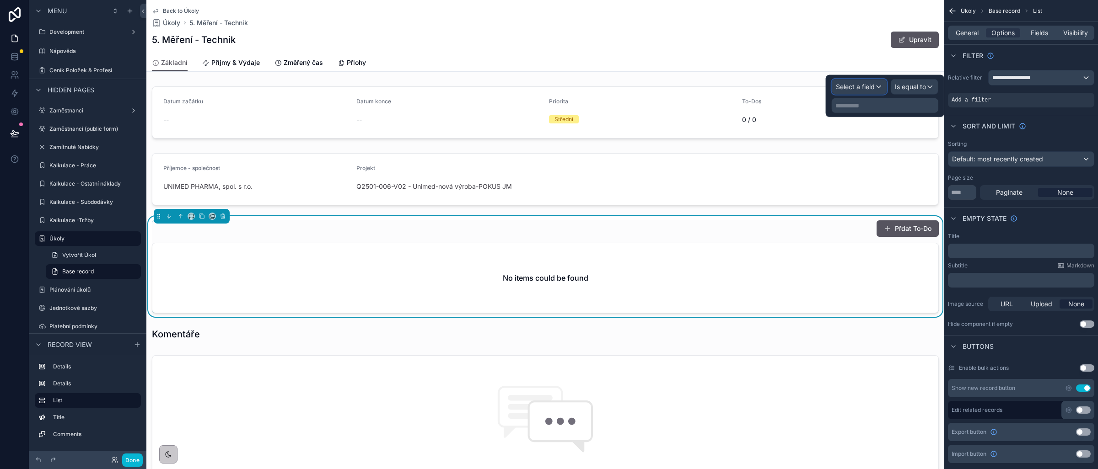
click at [867, 92] on div "Select a field" at bounding box center [859, 87] width 54 height 15
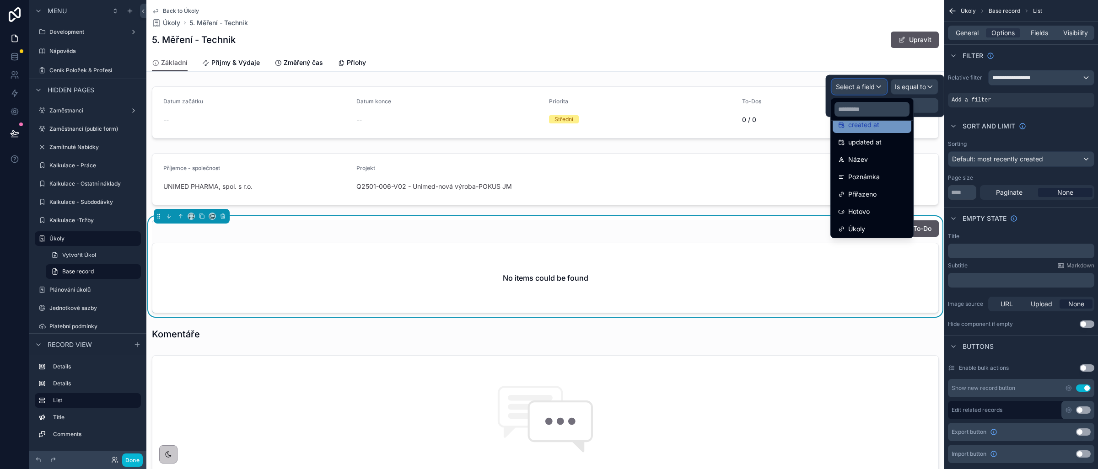
scroll to position [48, 0]
click at [867, 231] on div "Úkoly" at bounding box center [872, 226] width 68 height 11
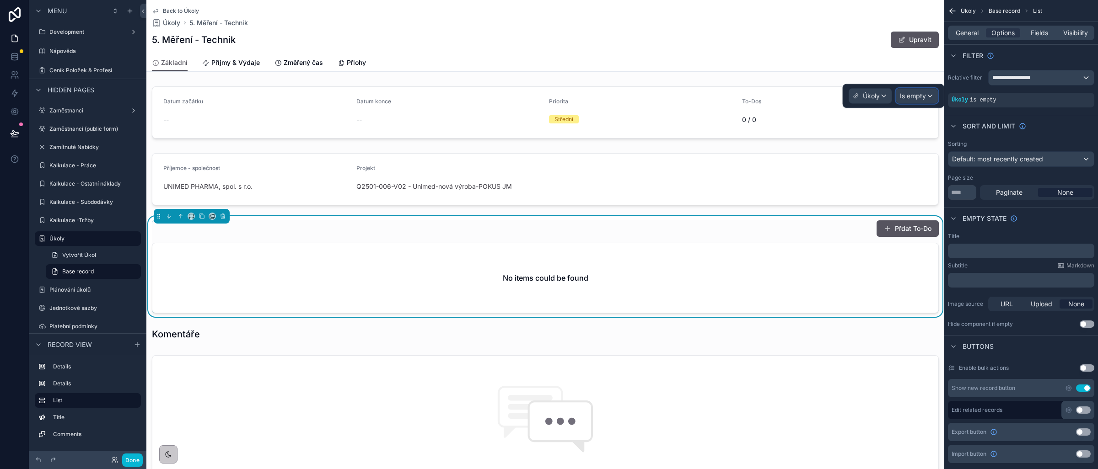
click at [906, 99] on span "Is empty" at bounding box center [913, 96] width 26 height 9
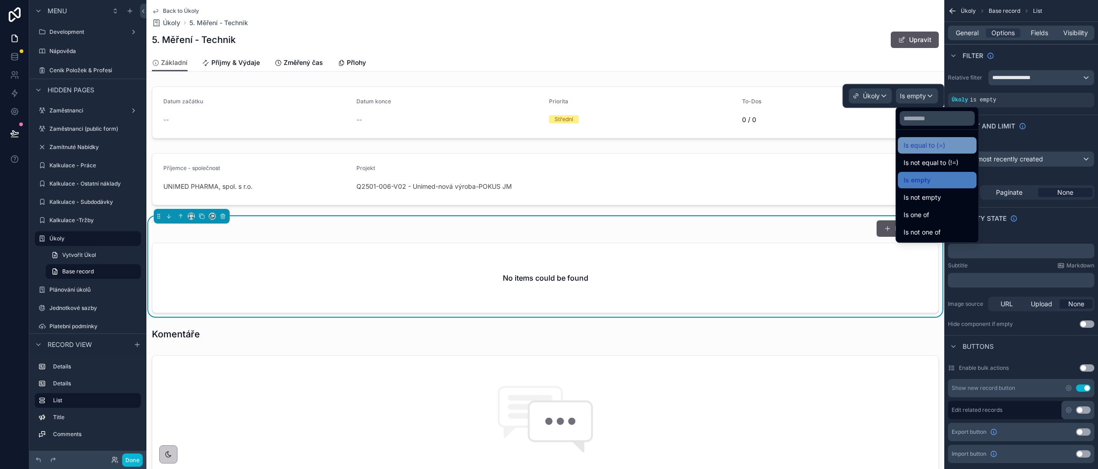
click at [930, 147] on span "Is equal to (=)" at bounding box center [925, 145] width 42 height 11
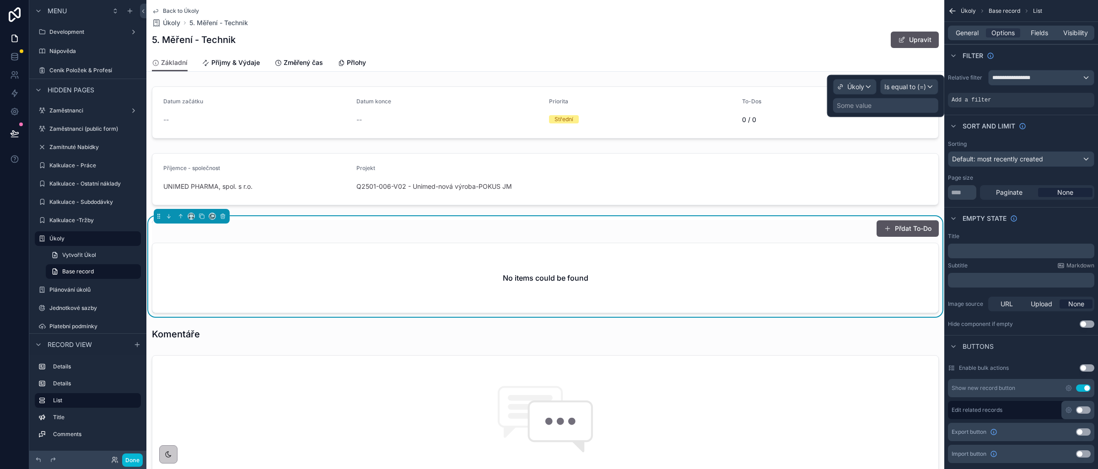
click at [848, 107] on div "Some value" at bounding box center [854, 105] width 35 height 9
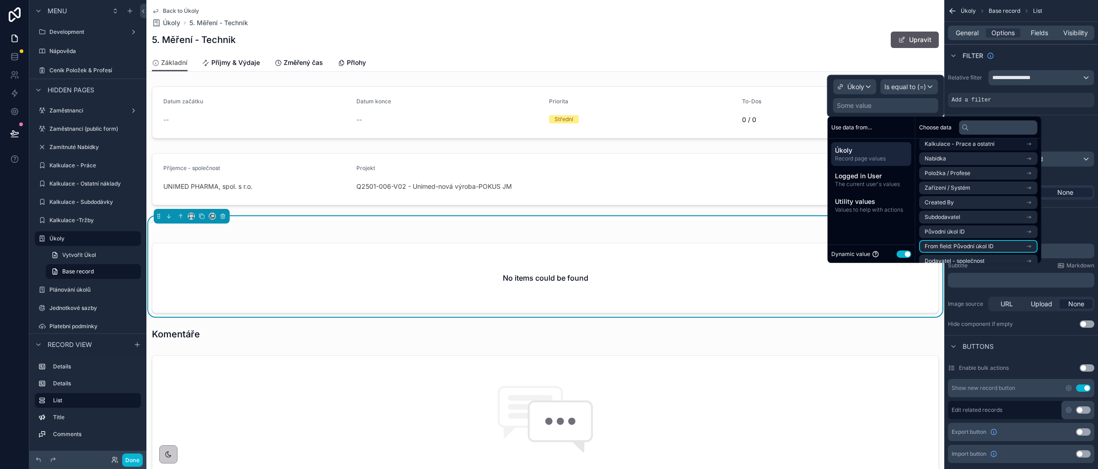
scroll to position [0, 0]
click at [949, 150] on span "Úkoly item" at bounding box center [939, 148] width 28 height 7
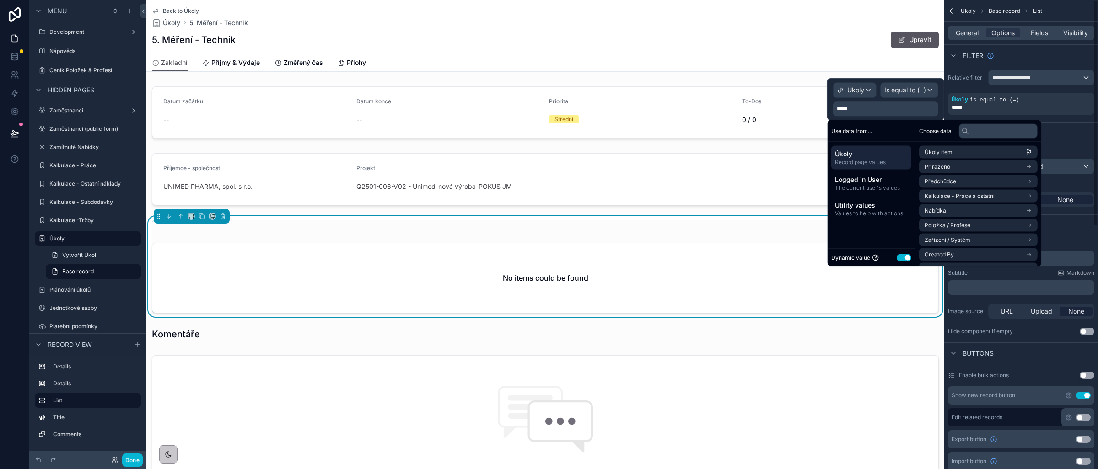
click at [1070, 134] on div "Sort And Limit" at bounding box center [1021, 133] width 154 height 22
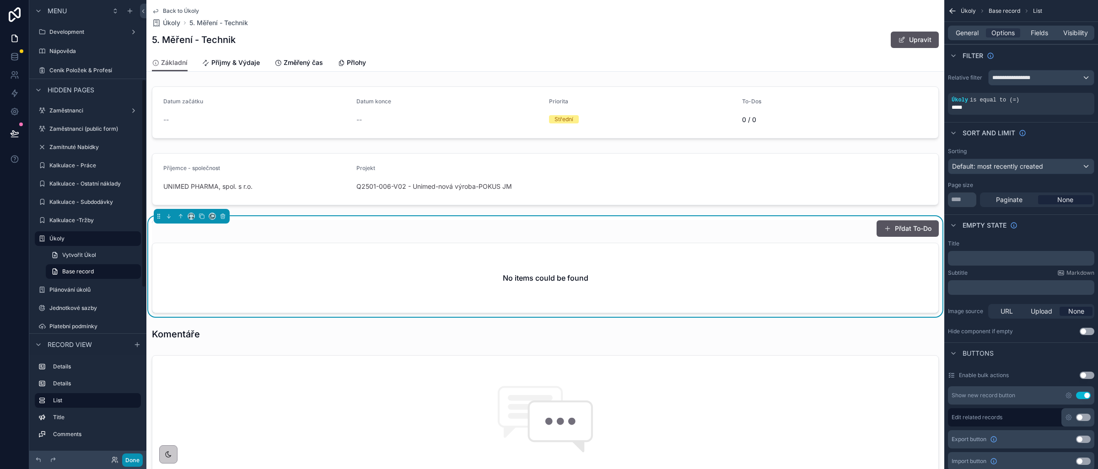
click at [135, 460] on button "Done" at bounding box center [132, 460] width 21 height 13
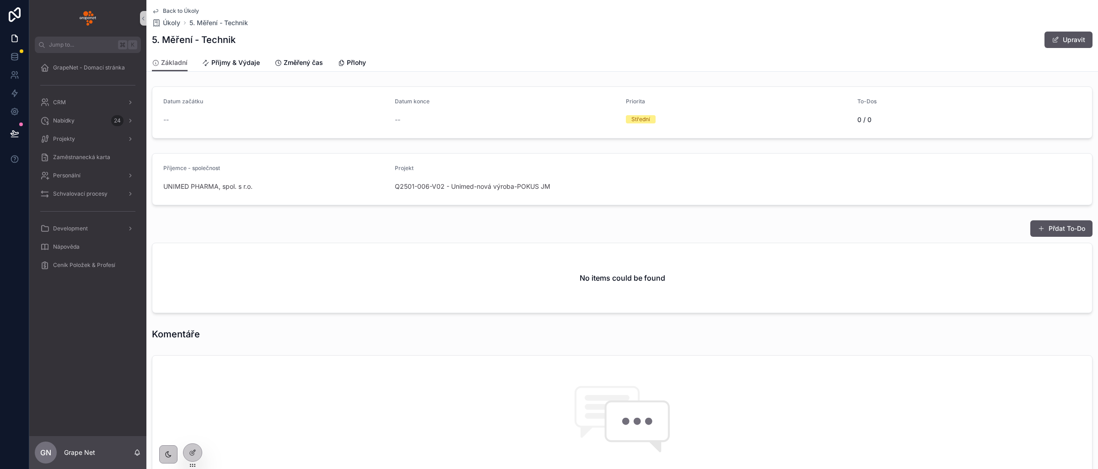
click at [156, 11] on icon "scrollable content" at bounding box center [155, 10] width 7 height 7
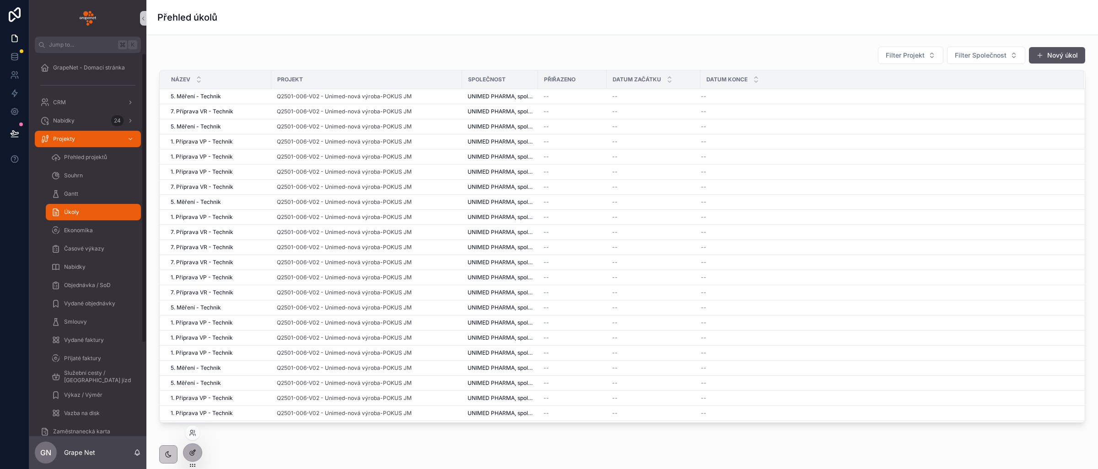
click at [195, 455] on icon at bounding box center [192, 452] width 7 height 7
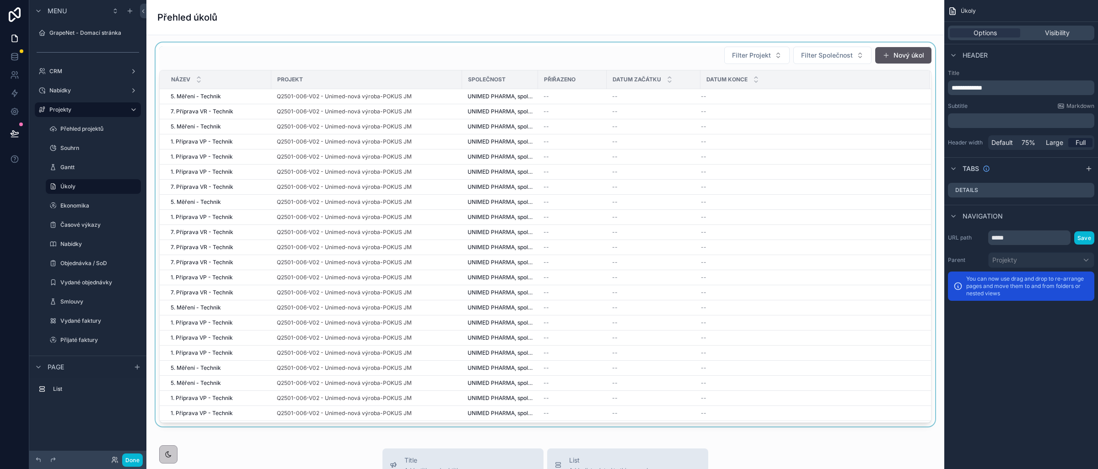
click at [627, 59] on div "scrollable content" at bounding box center [545, 235] width 783 height 384
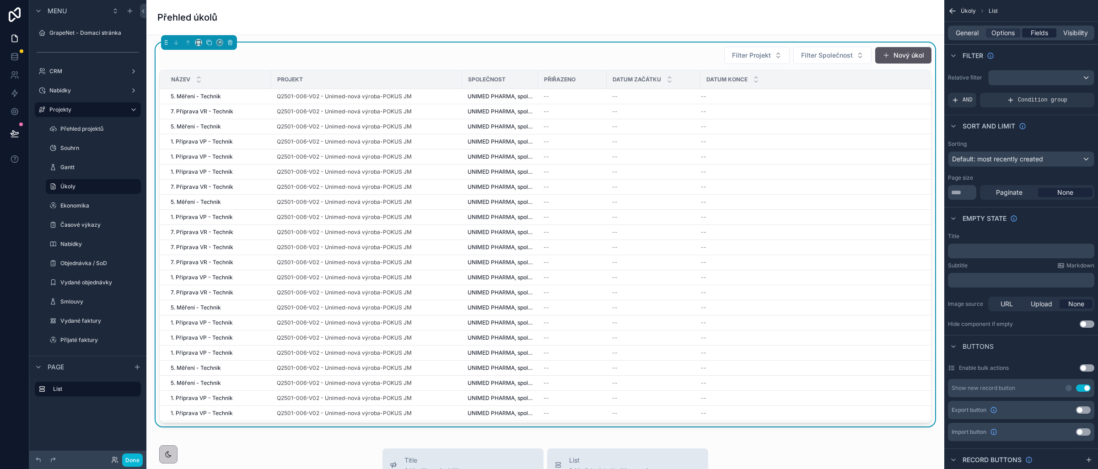
click at [1031, 35] on span "Fields" at bounding box center [1039, 32] width 17 height 9
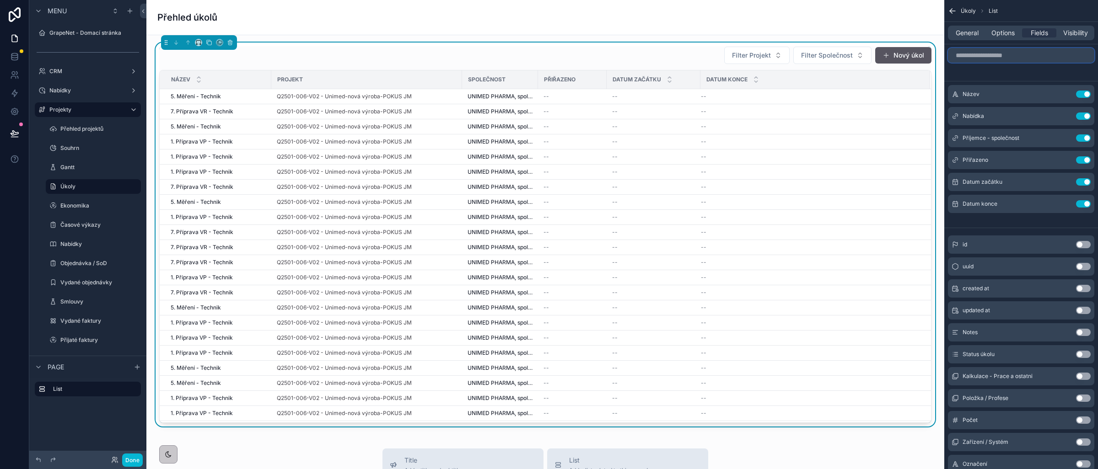
click at [979, 52] on input "scrollable content" at bounding box center [1021, 55] width 146 height 15
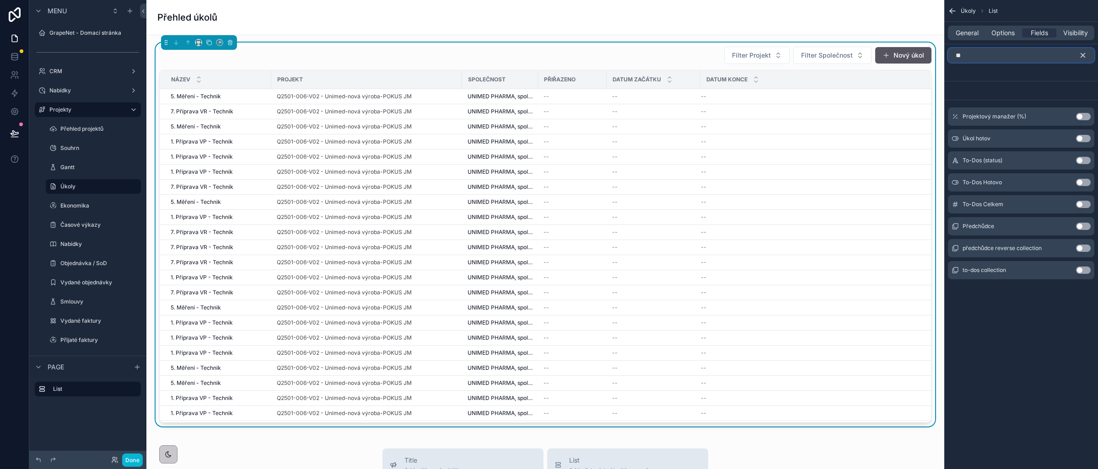
type input "**"
click at [1083, 159] on button "Use setting" at bounding box center [1083, 160] width 15 height 7
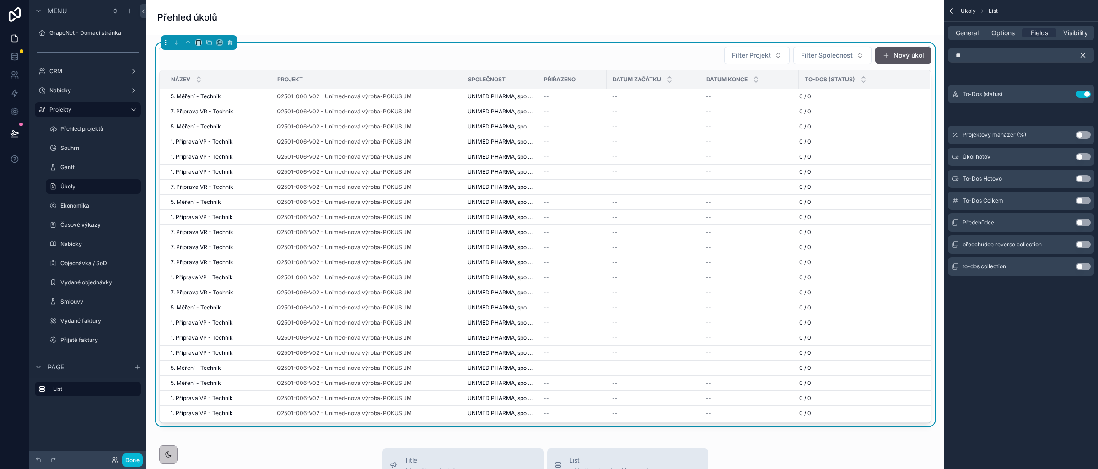
click at [1083, 56] on icon "scrollable content" at bounding box center [1083, 56] width 4 height 4
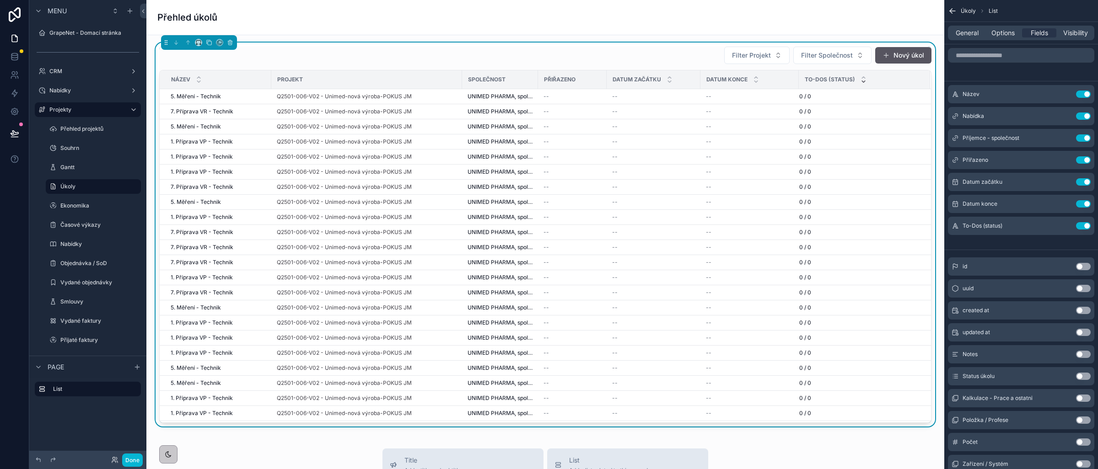
click at [861, 82] on icon "scrollable content" at bounding box center [864, 82] width 6 height 6
click at [625, 97] on div "--" at bounding box center [653, 96] width 83 height 7
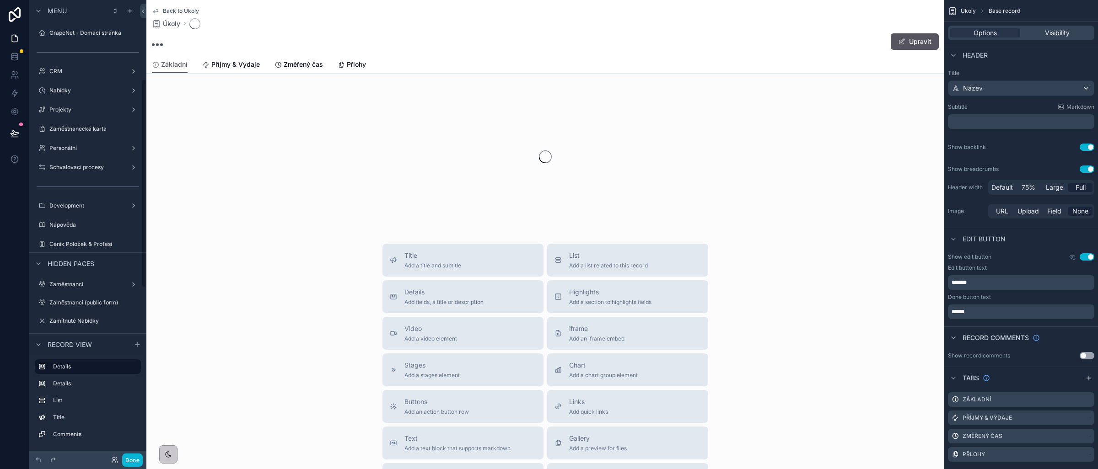
scroll to position [174, 0]
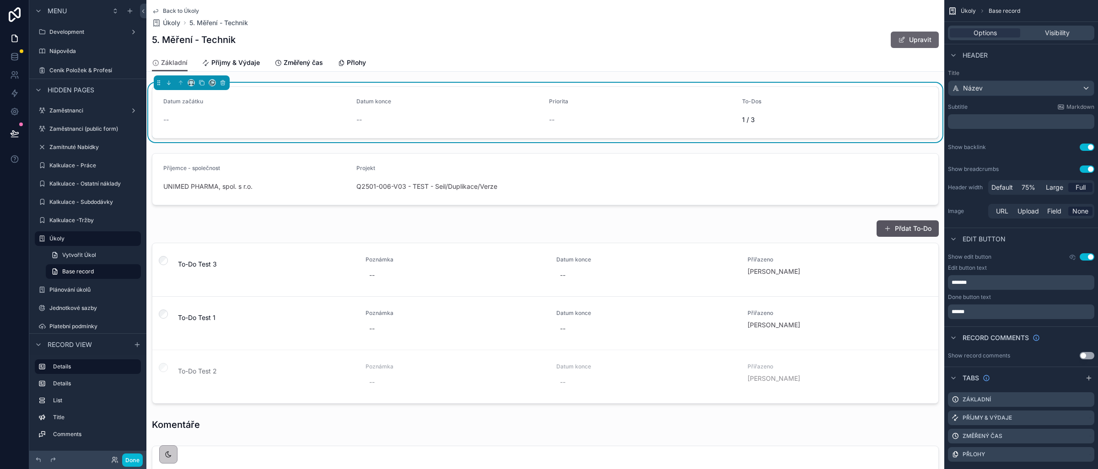
click at [904, 43] on button "Upravit" at bounding box center [915, 40] width 48 height 16
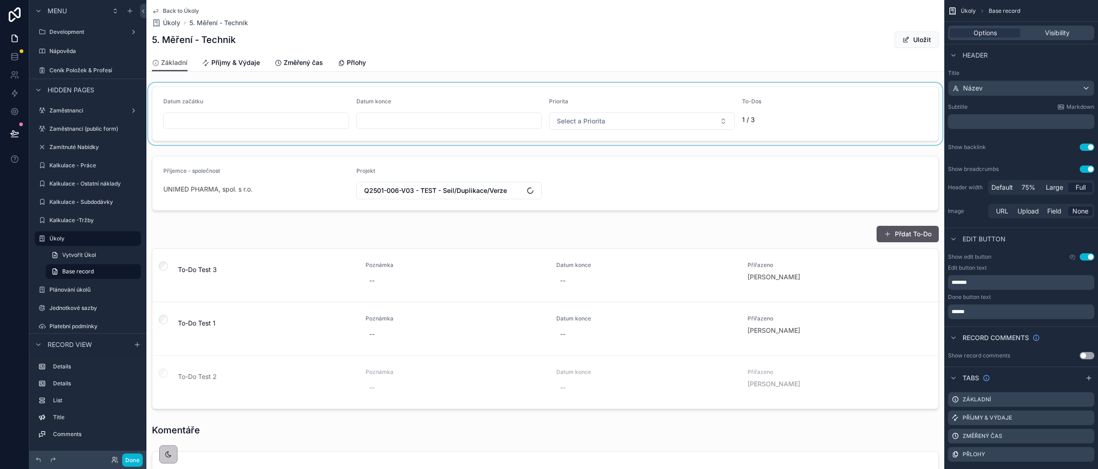
click at [560, 121] on div "scrollable content" at bounding box center [545, 114] width 798 height 62
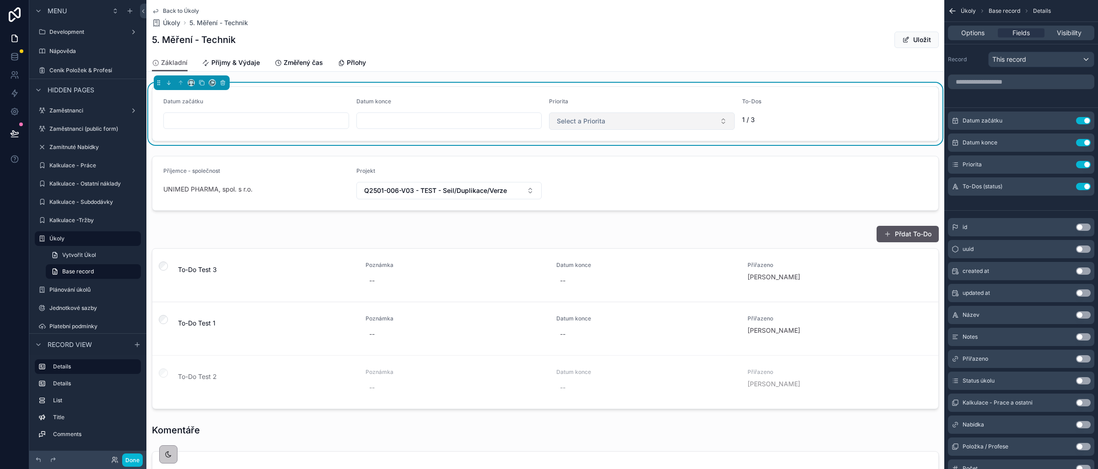
click at [561, 122] on span "Select a Priorita" at bounding box center [581, 121] width 48 height 9
click at [564, 157] on div "Nízká" at bounding box center [563, 158] width 15 height 8
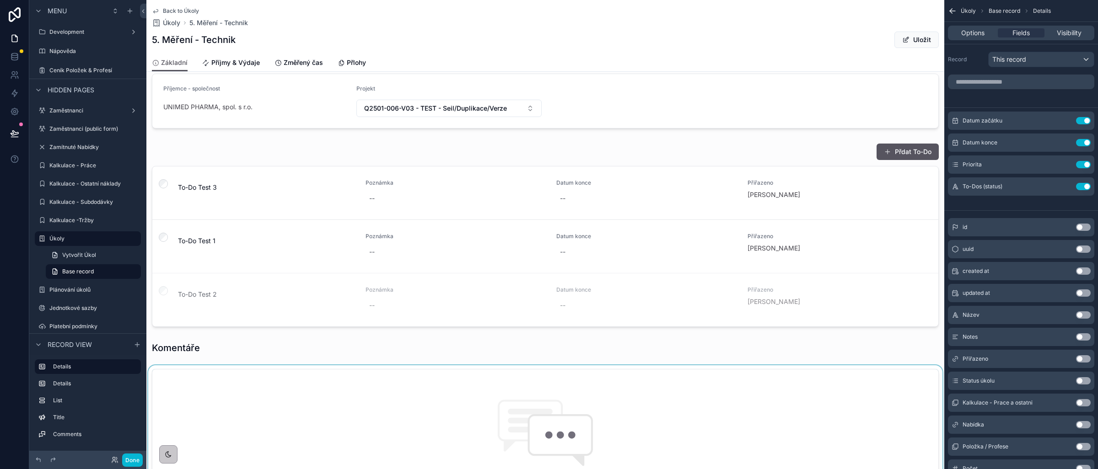
scroll to position [85, 0]
click at [129, 459] on button "Done" at bounding box center [132, 460] width 21 height 13
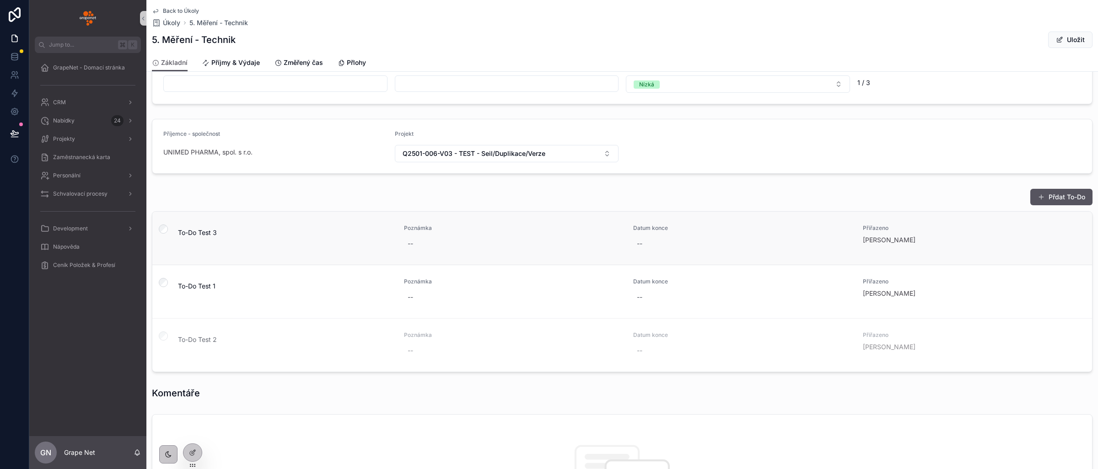
scroll to position [0, 0]
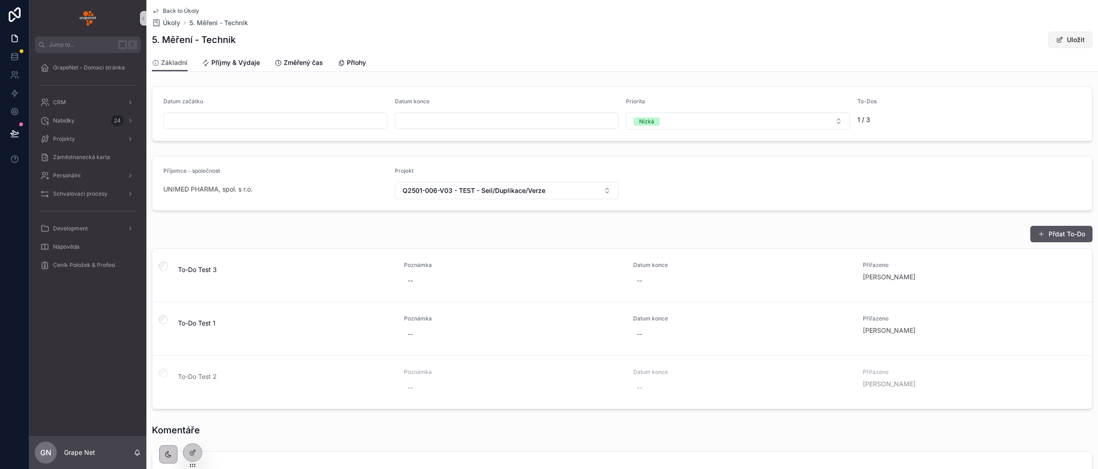
click at [1076, 46] on button "Uložit" at bounding box center [1070, 40] width 44 height 16
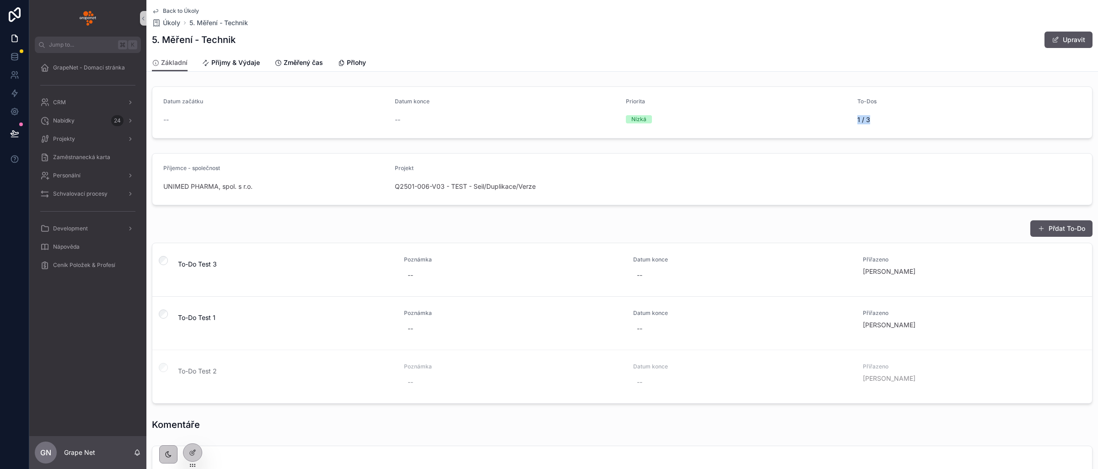
drag, startPoint x: 869, startPoint y: 122, endPoint x: 849, endPoint y: 121, distance: 19.7
click at [849, 121] on form "Datum začátku -- Datum konce -- Priorita Nízká To-Dos 1 / 3" at bounding box center [622, 112] width 940 height 51
click at [231, 65] on span "Příjmy & Výdaje" at bounding box center [235, 62] width 48 height 9
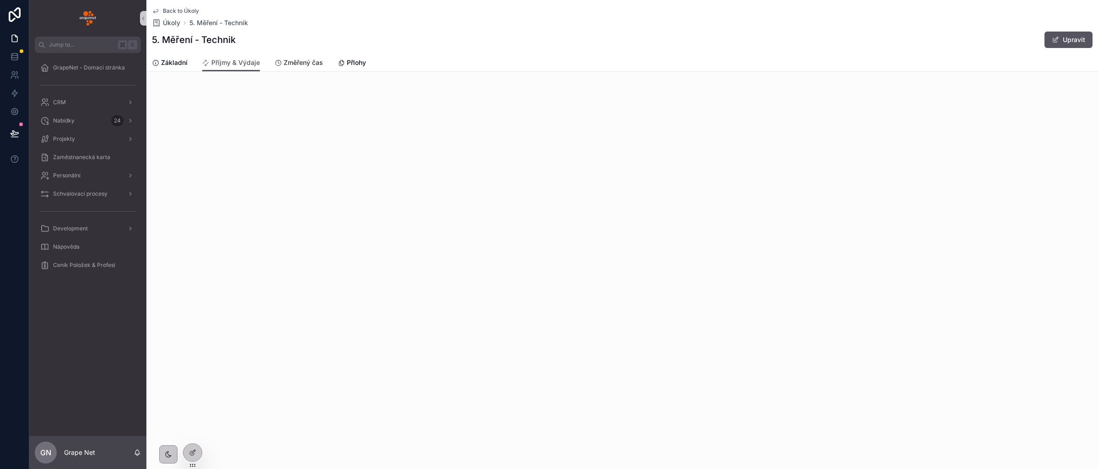
click at [302, 65] on span "Změřený čas" at bounding box center [303, 62] width 39 height 9
click at [350, 63] on span "Přlohy" at bounding box center [356, 62] width 19 height 9
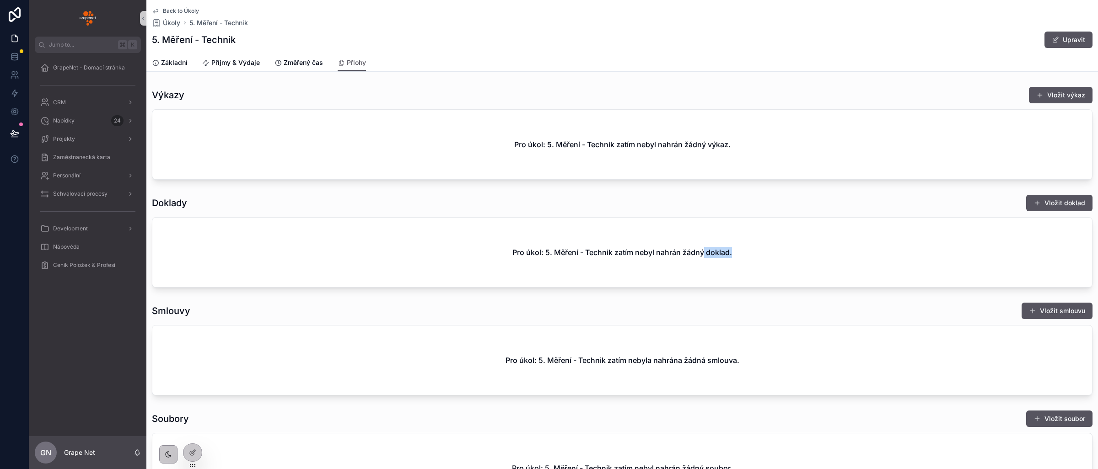
drag, startPoint x: 718, startPoint y: 258, endPoint x: 746, endPoint y: 258, distance: 27.9
click at [738, 259] on div "Pro úkol: 5. Měření - Technik zatím nebyl nahrán žádný doklad." at bounding box center [622, 253] width 940 height 70
drag, startPoint x: 687, startPoint y: 361, endPoint x: 724, endPoint y: 369, distance: 37.4
click at [724, 369] on div "Pro úkol: 5. Měření - Technik zatím nebyla nahrána žádná smlouva." at bounding box center [622, 361] width 940 height 70
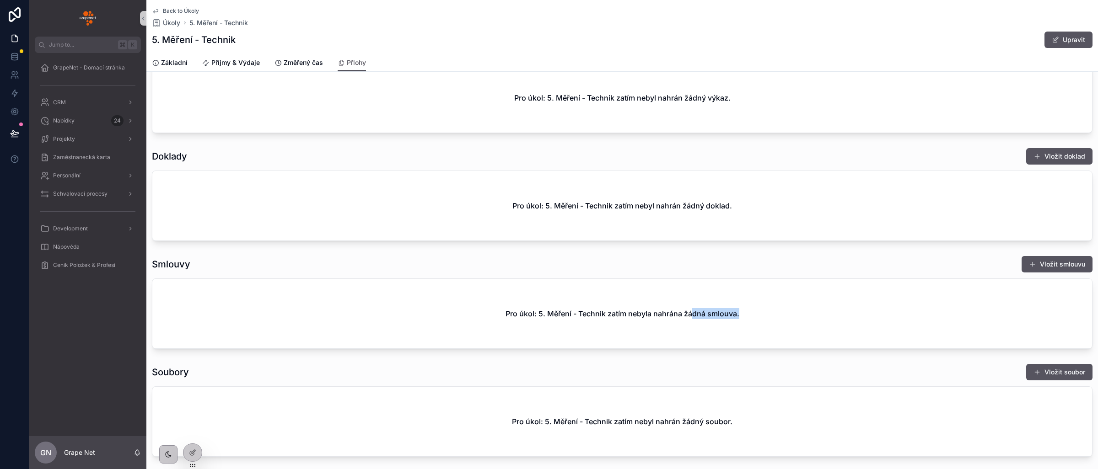
scroll to position [97, 0]
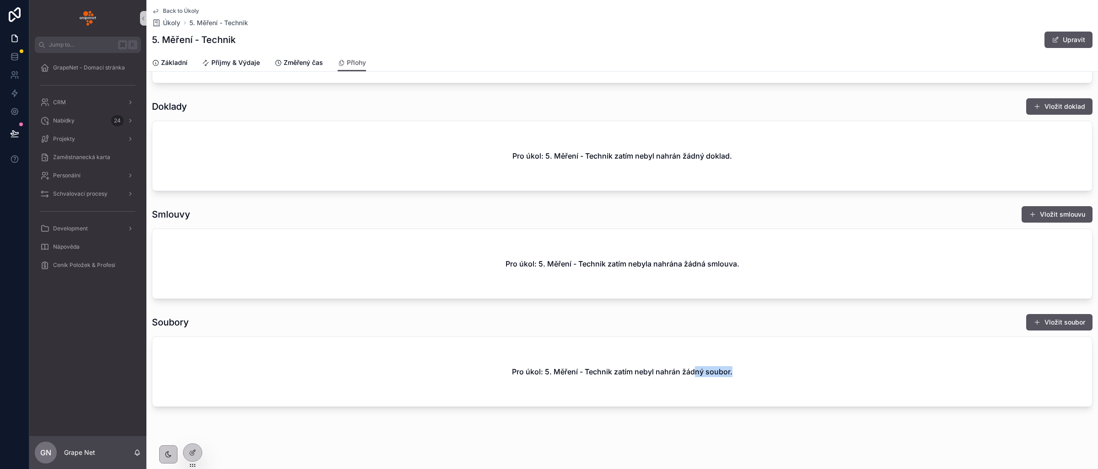
drag, startPoint x: 691, startPoint y: 372, endPoint x: 742, endPoint y: 371, distance: 51.3
click at [739, 371] on div "Pro úkol: 5. Měření - Technik zatím nebyl nahrán žádný soubor." at bounding box center [622, 372] width 940 height 70
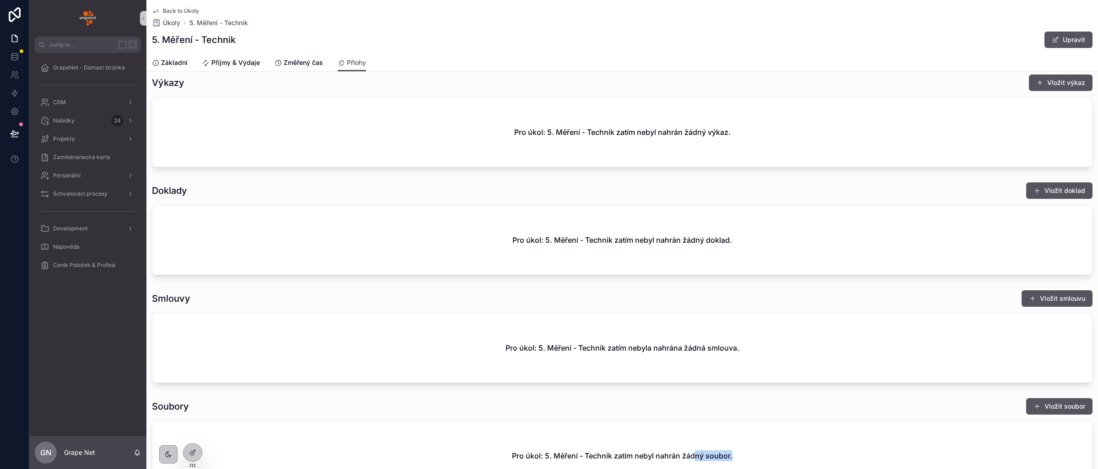
scroll to position [0, 0]
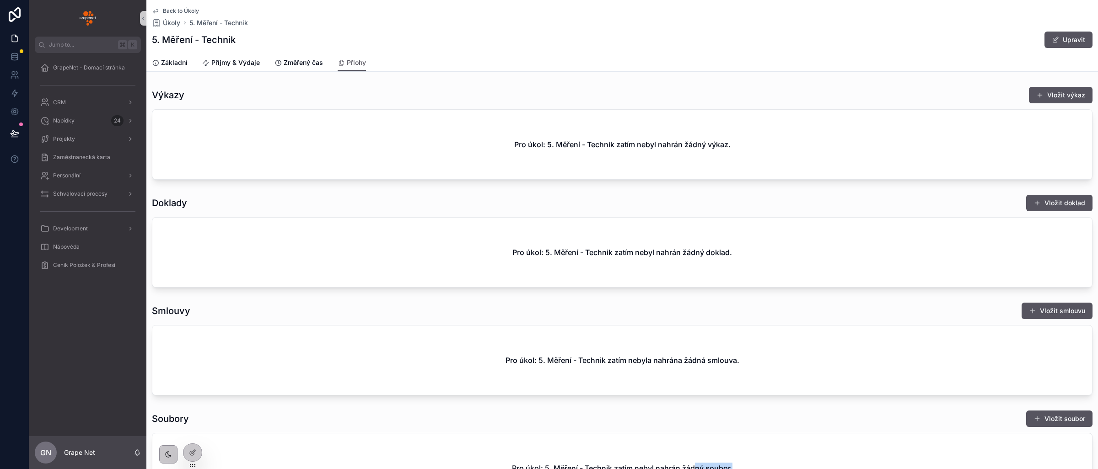
drag, startPoint x: 1035, startPoint y: 93, endPoint x: 1023, endPoint y: 102, distance: 15.1
click at [1036, 93] on span "scrollable content" at bounding box center [1039, 95] width 7 height 7
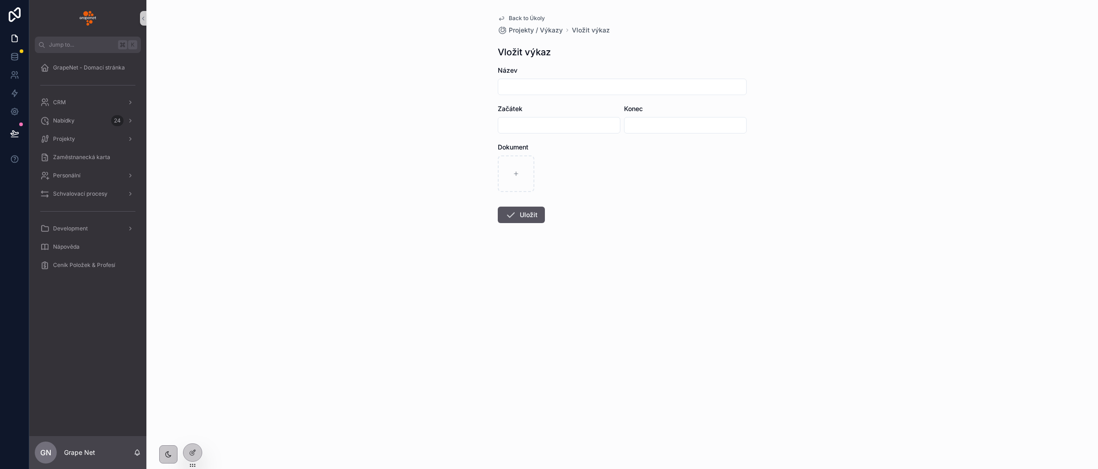
click at [522, 79] on div "Název" at bounding box center [622, 80] width 249 height 29
click at [528, 83] on input "scrollable content" at bounding box center [622, 87] width 248 height 13
click at [538, 125] on input "scrollable content" at bounding box center [559, 125] width 122 height 13
click at [705, 119] on input "scrollable content" at bounding box center [686, 125] width 122 height 13
drag, startPoint x: 1010, startPoint y: 184, endPoint x: 746, endPoint y: 188, distance: 263.5
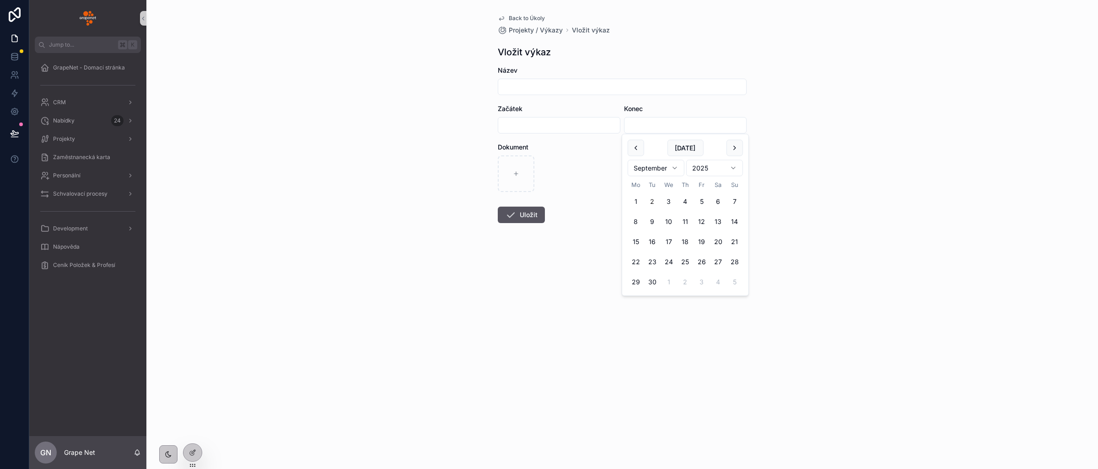
click at [1009, 184] on div "Back to Úkoly Projekty / Výkazy Vložit výkaz Vložit výkaz Název Začátek Konec D…" at bounding box center [622, 234] width 952 height 469
click at [526, 82] on input "scrollable content" at bounding box center [622, 87] width 248 height 13
type input "****"
click at [529, 126] on input "scrollable content" at bounding box center [559, 125] width 122 height 13
click at [547, 218] on button "10" at bounding box center [542, 222] width 16 height 16
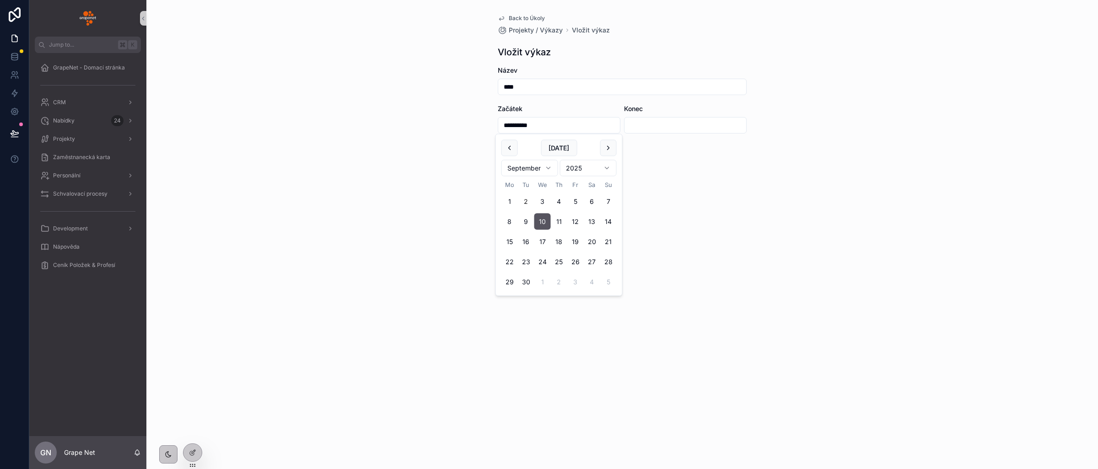
type input "**********"
click at [661, 128] on input "scrollable content" at bounding box center [686, 125] width 122 height 13
click at [702, 242] on button "19" at bounding box center [702, 242] width 16 height 16
type input "**********"
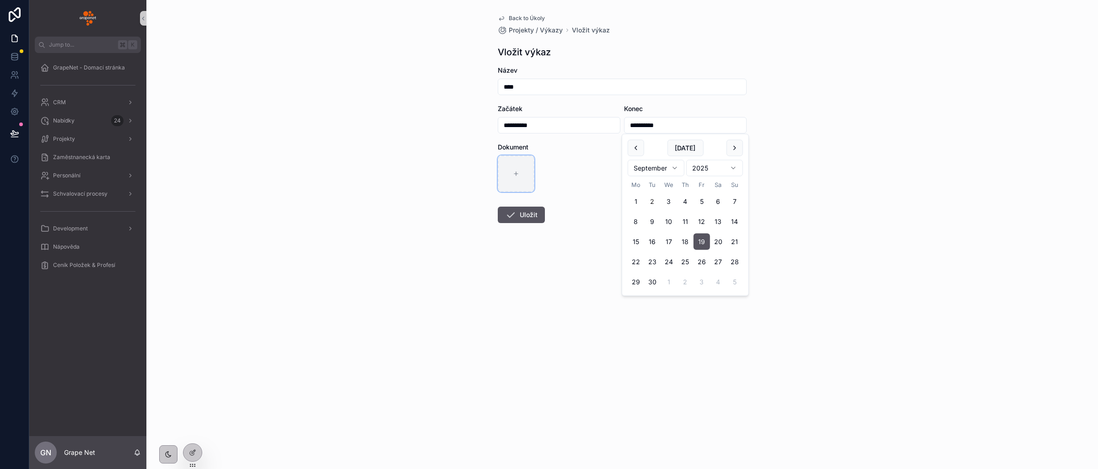
click at [528, 171] on div "scrollable content" at bounding box center [516, 174] width 37 height 37
type input "**********"
click at [192, 435] on icon at bounding box center [192, 433] width 7 height 7
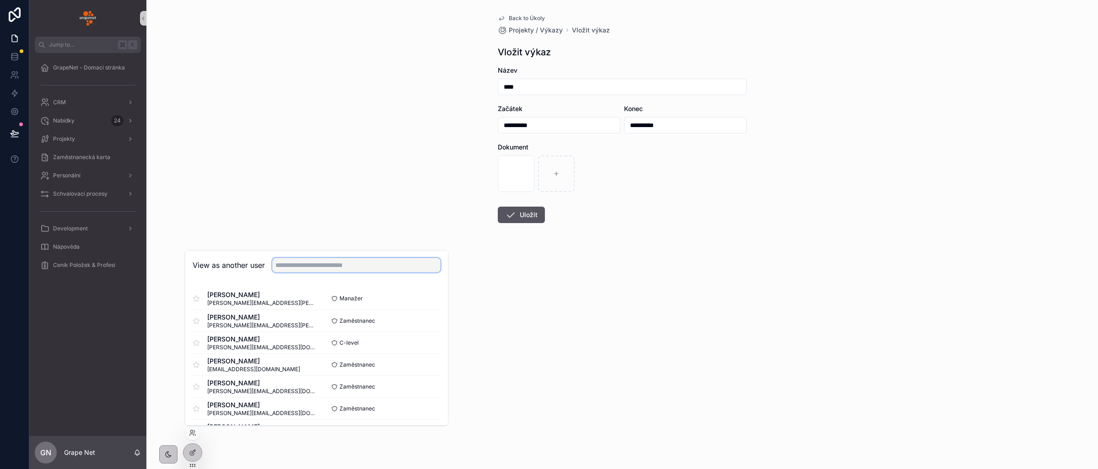
click at [303, 265] on input "text" at bounding box center [356, 265] width 168 height 15
type input "***"
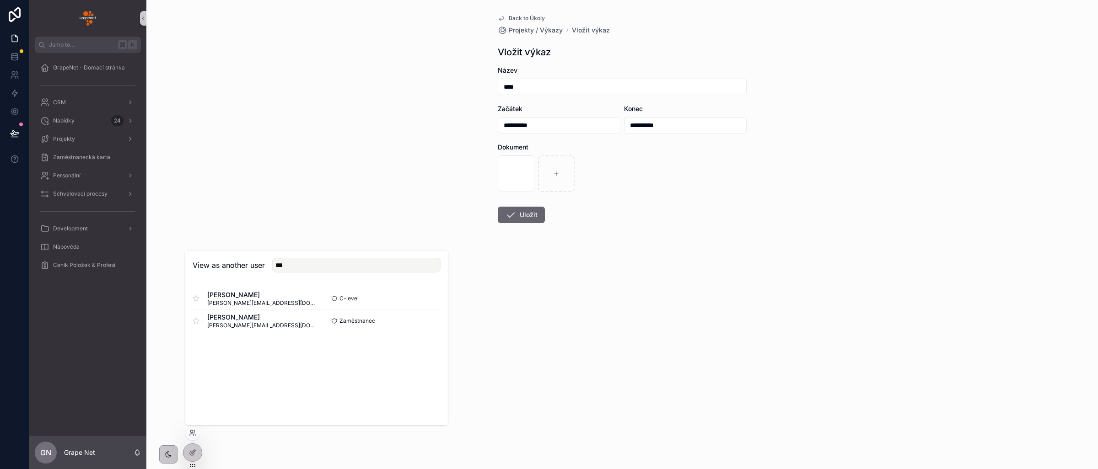
click at [535, 215] on button "Uložit" at bounding box center [521, 215] width 47 height 16
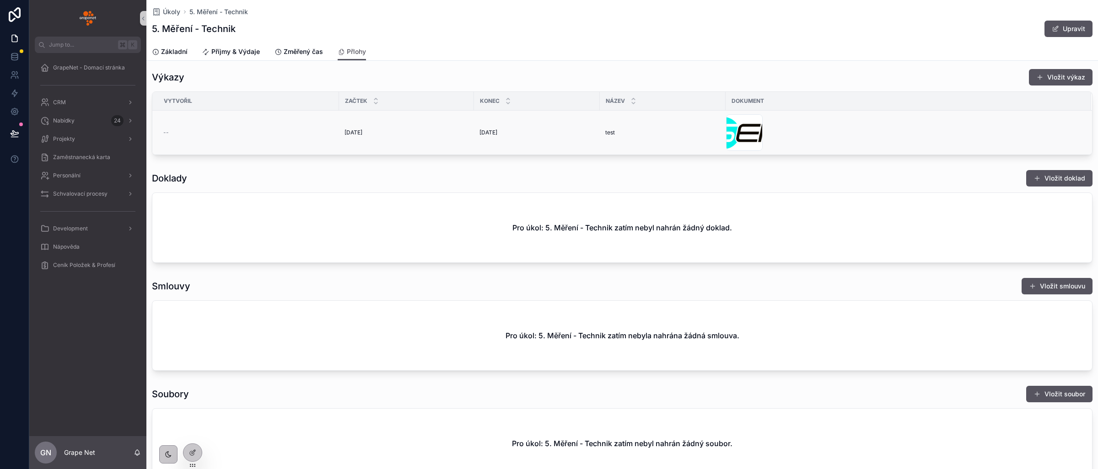
scroll to position [15, 0]
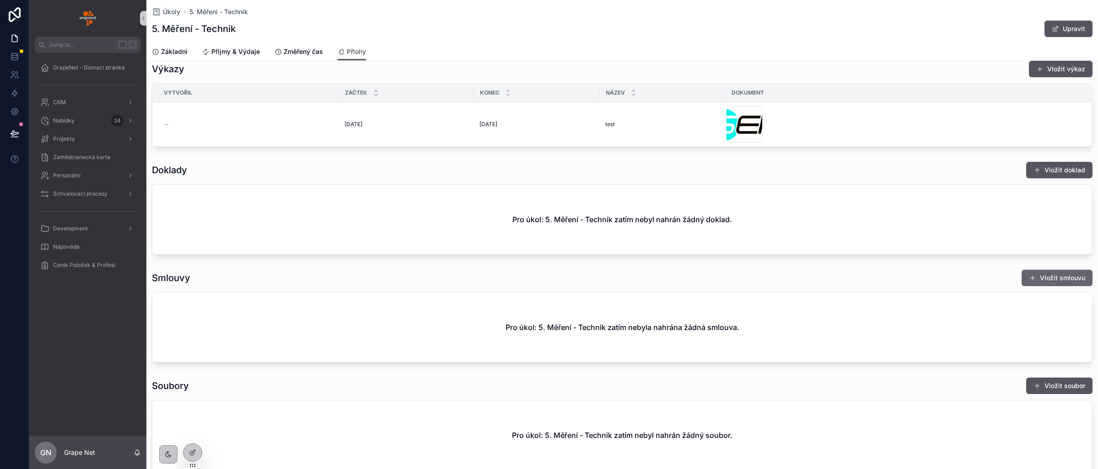
click at [1051, 279] on button "Vložit smlouvu" at bounding box center [1057, 278] width 71 height 16
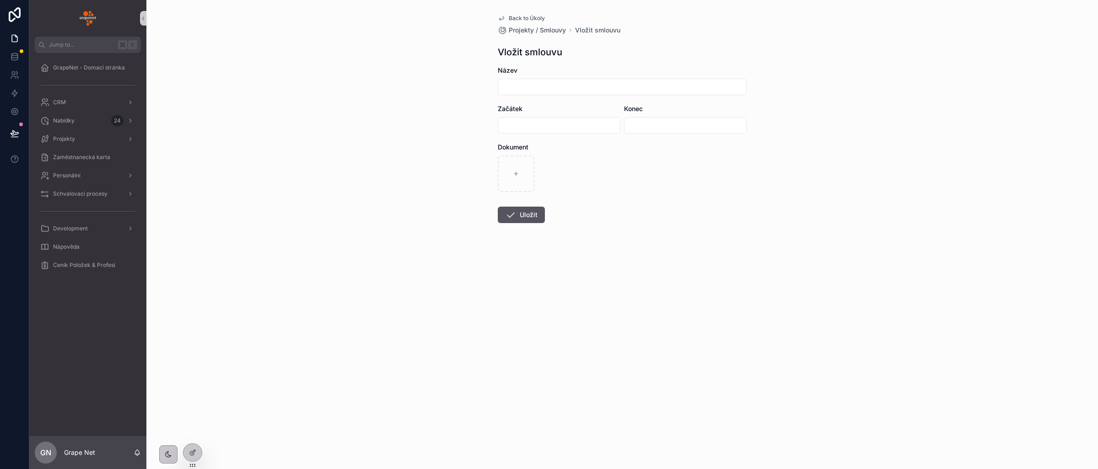
click at [533, 90] on input "scrollable content" at bounding box center [622, 87] width 248 height 13
type input "********"
click at [531, 129] on input "scrollable content" at bounding box center [559, 125] width 122 height 13
click at [567, 262] on button "26" at bounding box center [575, 262] width 16 height 16
click at [568, 216] on button "12" at bounding box center [575, 222] width 16 height 16
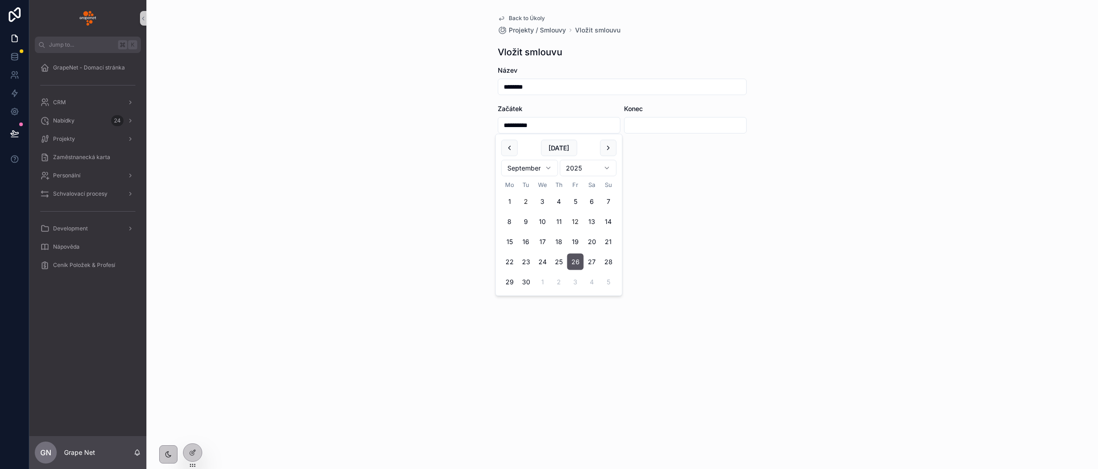
type input "**********"
click at [673, 128] on input "scrollable content" at bounding box center [686, 125] width 122 height 13
click at [680, 221] on button "11" at bounding box center [685, 222] width 16 height 16
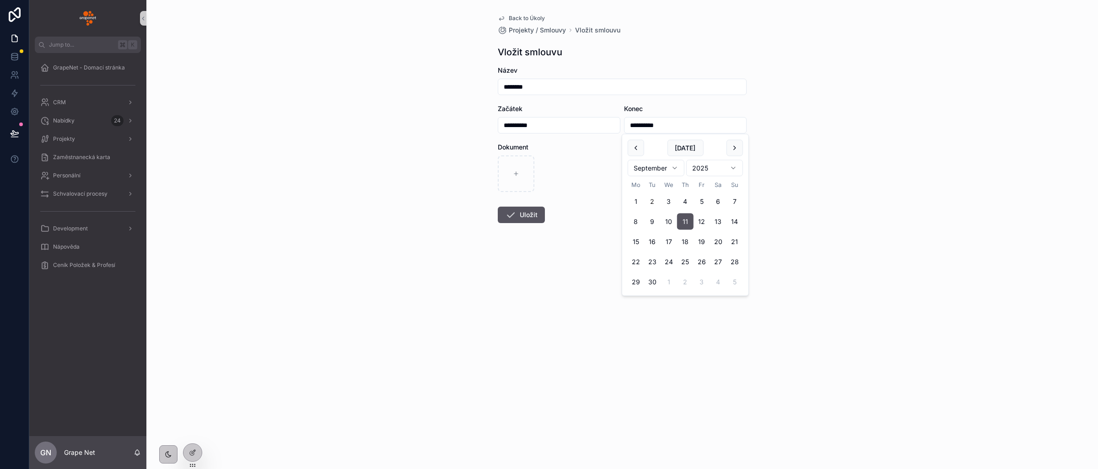
click at [874, 174] on div "**********" at bounding box center [622, 234] width 952 height 469
click at [652, 126] on input "**********" at bounding box center [686, 125] width 122 height 13
click at [695, 243] on button "19" at bounding box center [702, 242] width 16 height 16
type input "**********"
click at [883, 218] on div "**********" at bounding box center [622, 234] width 952 height 469
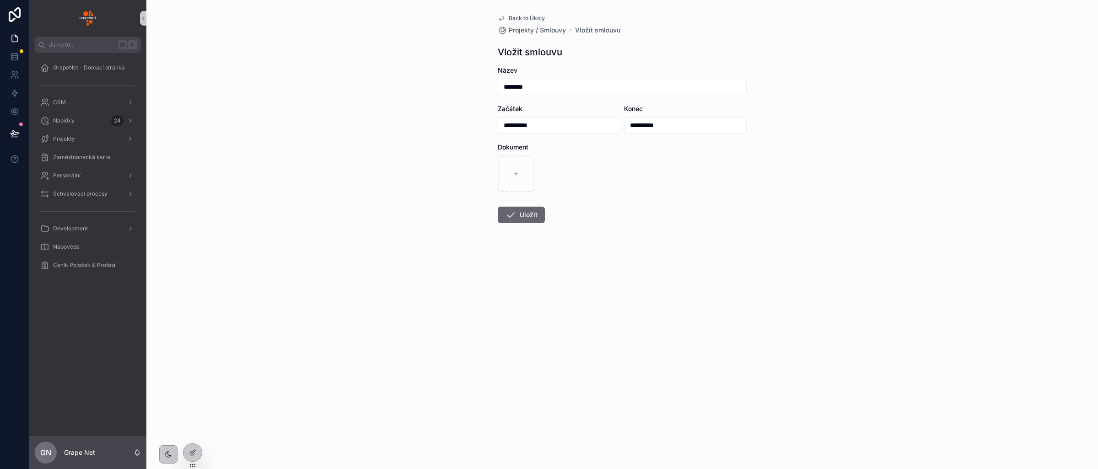
click at [516, 215] on icon "scrollable content" at bounding box center [510, 215] width 11 height 11
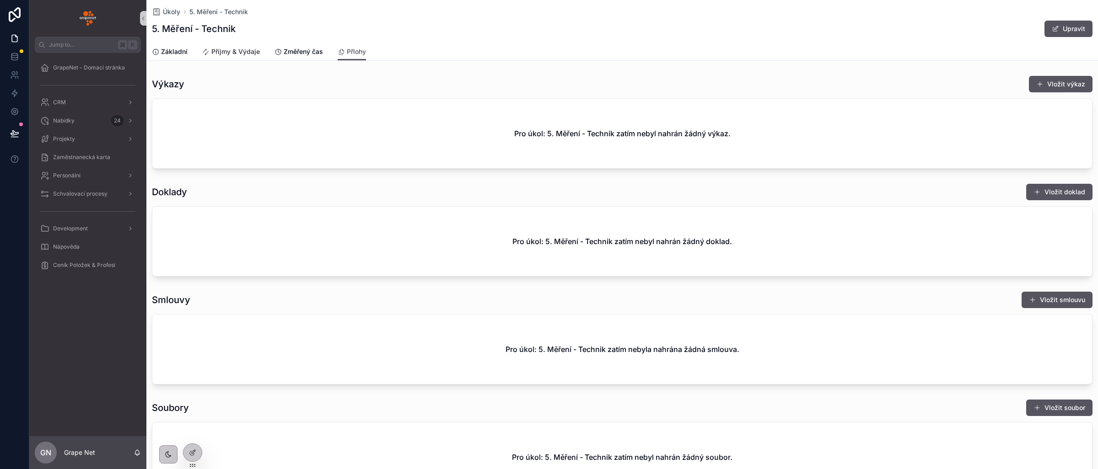
click at [243, 51] on span "Příjmy & Výdaje" at bounding box center [235, 51] width 48 height 9
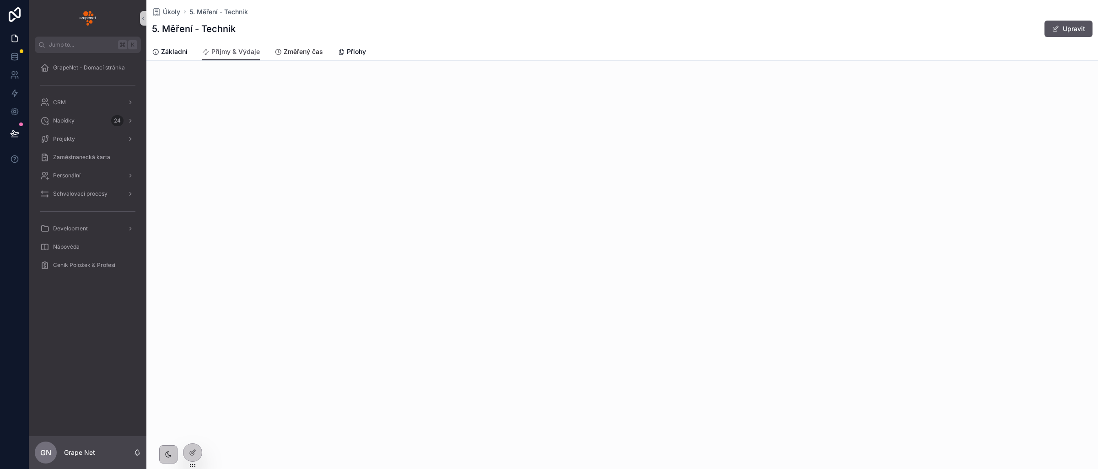
click at [296, 55] on span "Změřený čas" at bounding box center [303, 51] width 39 height 9
click at [71, 141] on span "Projekty" at bounding box center [64, 138] width 22 height 7
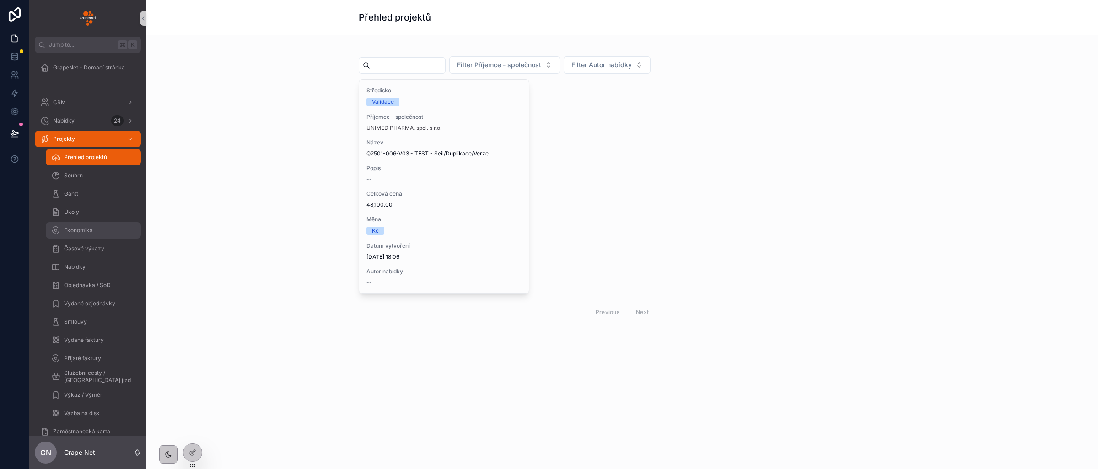
click at [92, 226] on div "Ekonomika" at bounding box center [93, 230] width 84 height 15
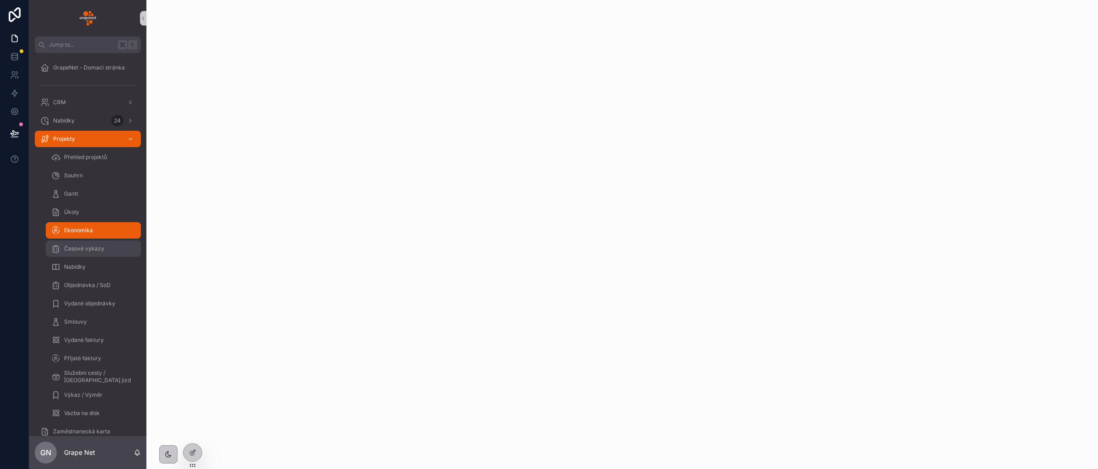
click at [108, 248] on div "Časové výkazy" at bounding box center [93, 249] width 84 height 15
click at [89, 269] on div "Nabídky" at bounding box center [93, 267] width 84 height 15
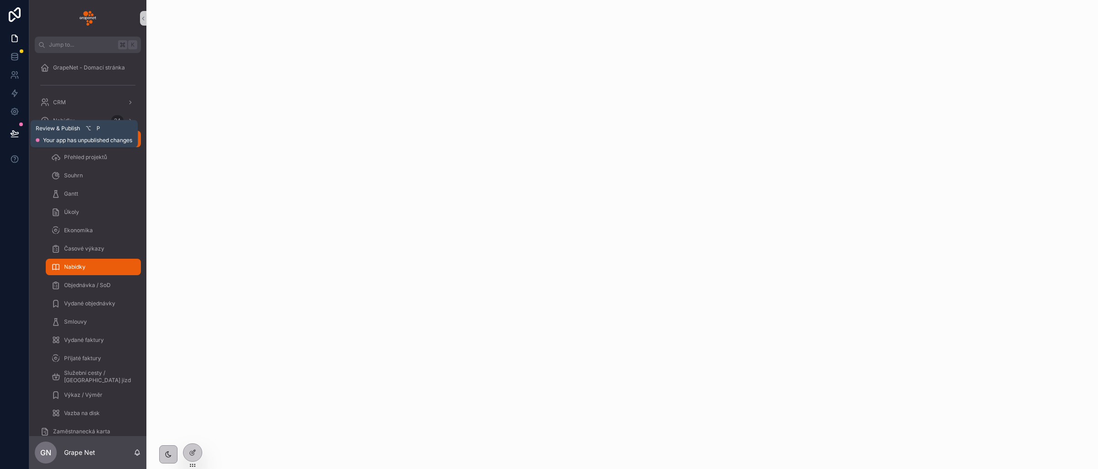
click at [20, 129] on button at bounding box center [15, 134] width 20 height 26
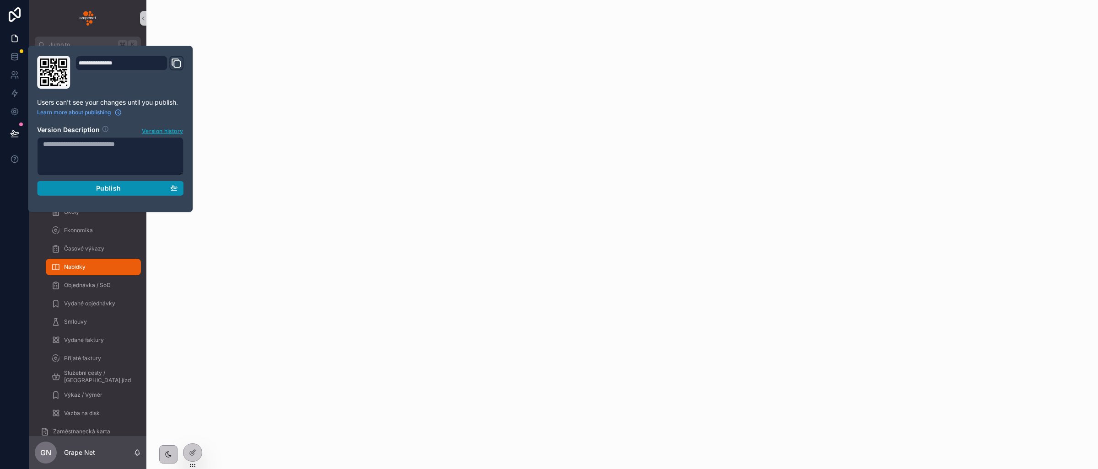
click at [110, 187] on span "Publish" at bounding box center [108, 188] width 25 height 8
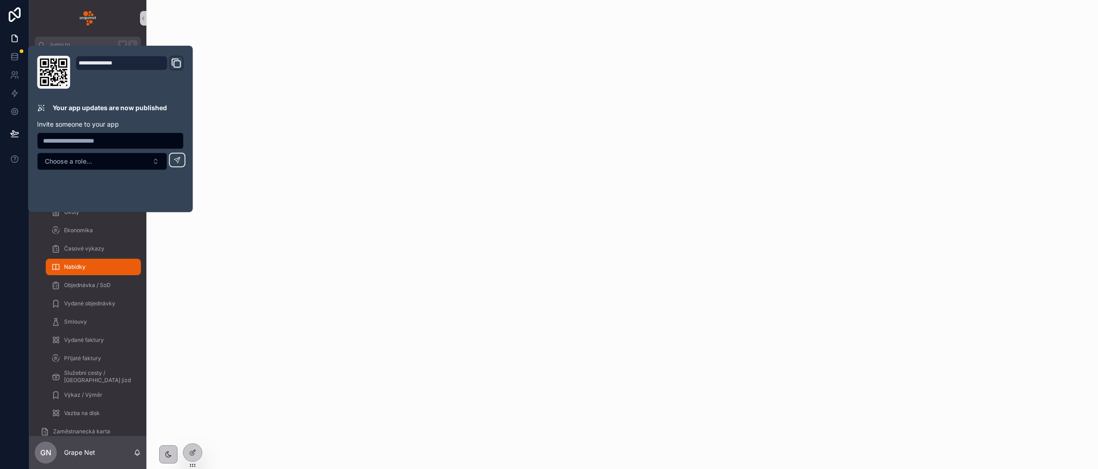
click at [290, 243] on div "scrollable content" at bounding box center [622, 234] width 952 height 469
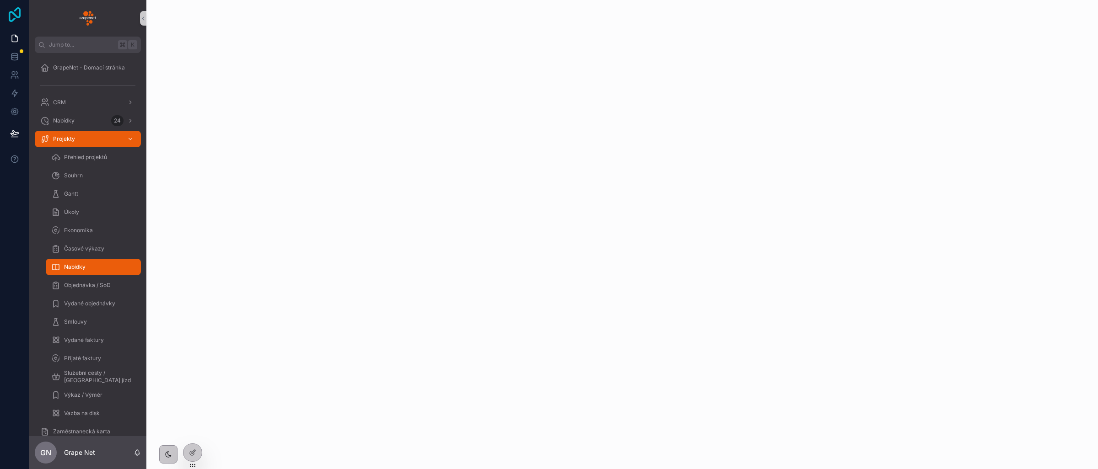
click at [16, 21] on icon at bounding box center [14, 14] width 18 height 15
